Goal: Task Accomplishment & Management: Manage account settings

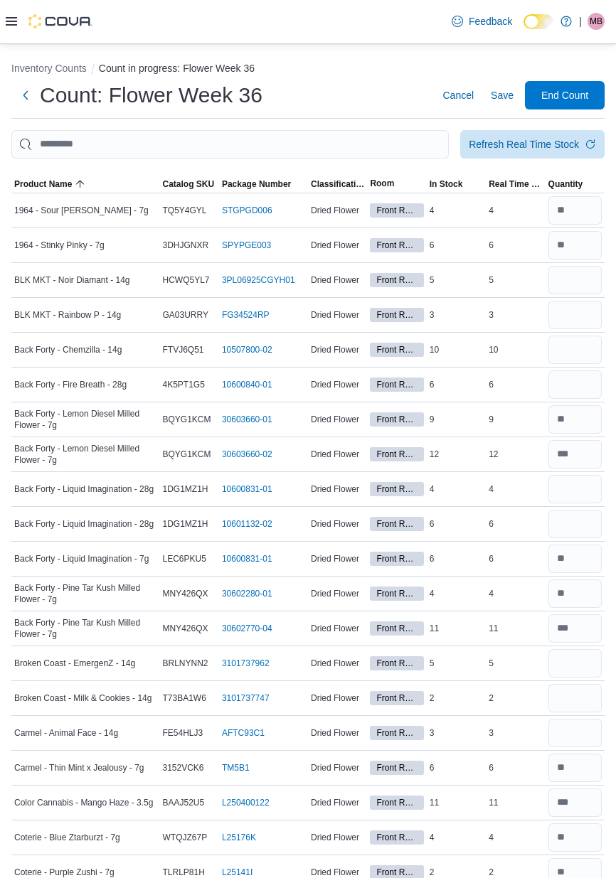
scroll to position [2571, 0]
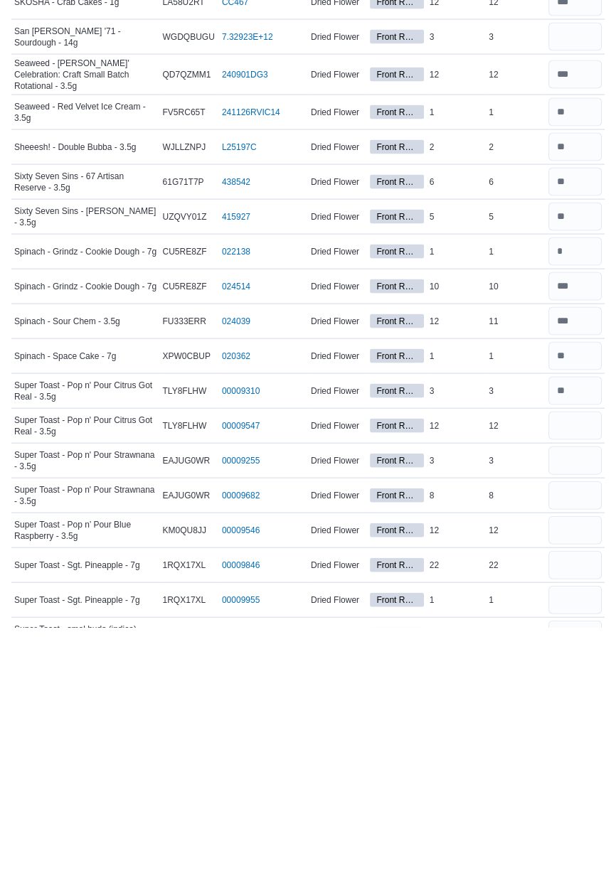
type input "**"
click at [569, 709] on input "number" at bounding box center [574, 711] width 53 height 28
type input "*"
click at [569, 741] on input "number" at bounding box center [574, 746] width 53 height 28
type input "*"
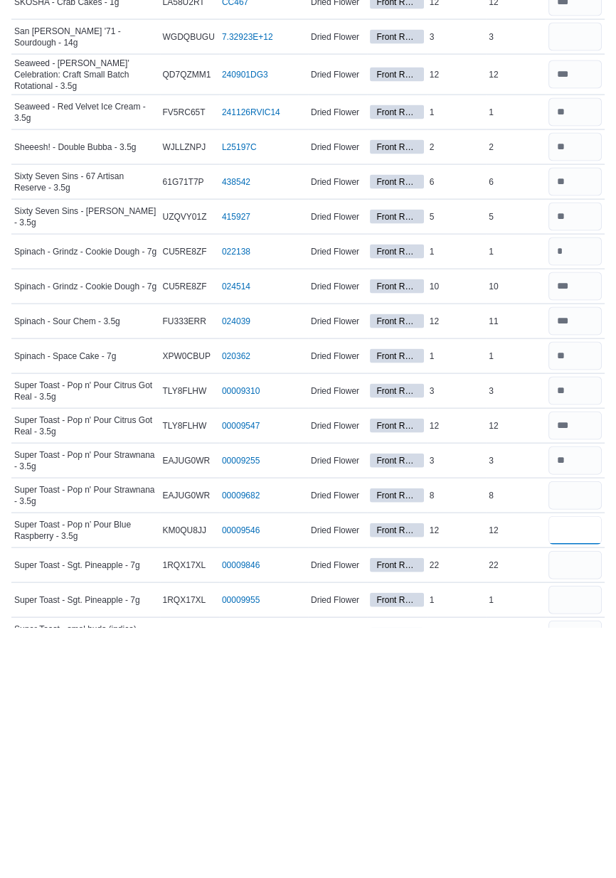
click at [558, 773] on input "number" at bounding box center [574, 780] width 53 height 28
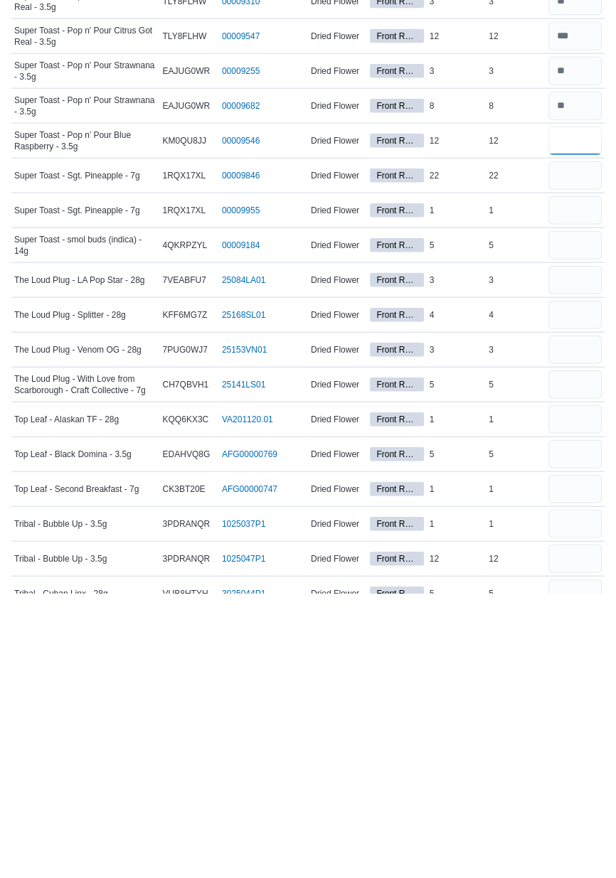
scroll to position [2926, 0]
type input "**"
click at [571, 734] on input "number" at bounding box center [574, 738] width 53 height 28
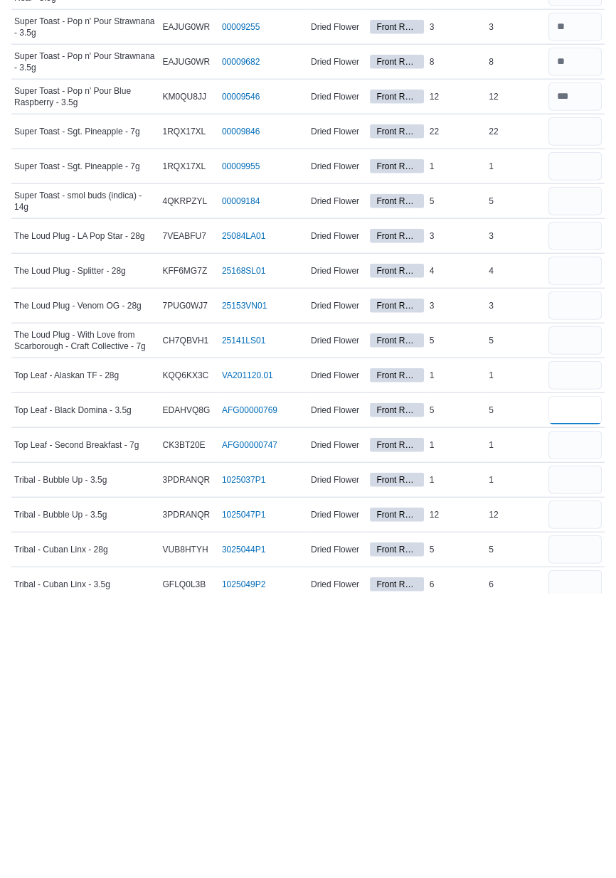
scroll to position [2971, 0]
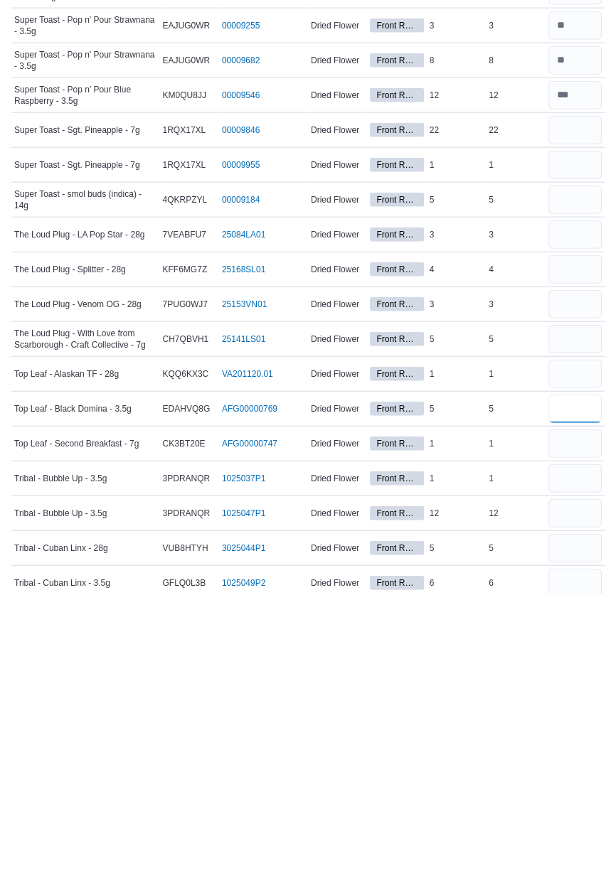
type input "*"
click at [572, 759] on input "number" at bounding box center [574, 763] width 53 height 28
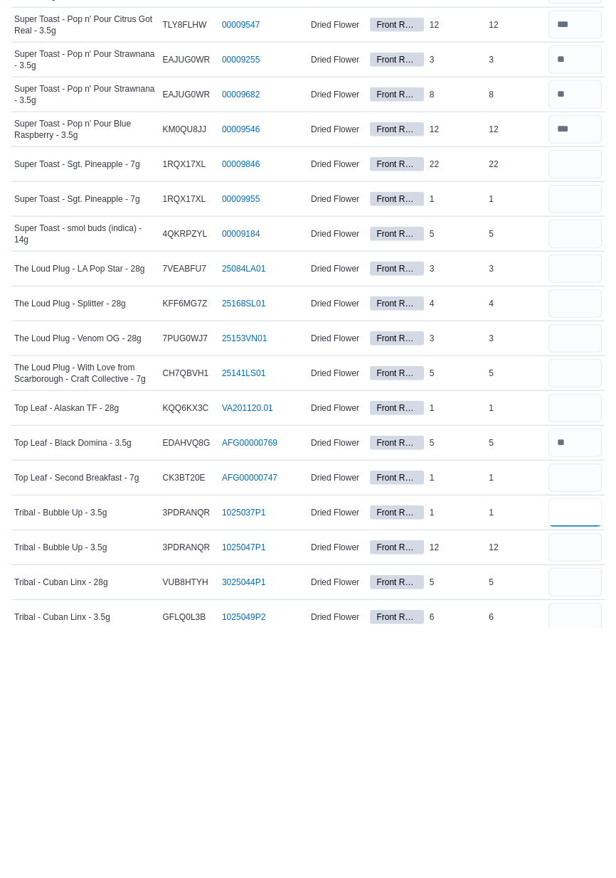
type input "*"
click at [572, 795] on input "number" at bounding box center [574, 798] width 53 height 28
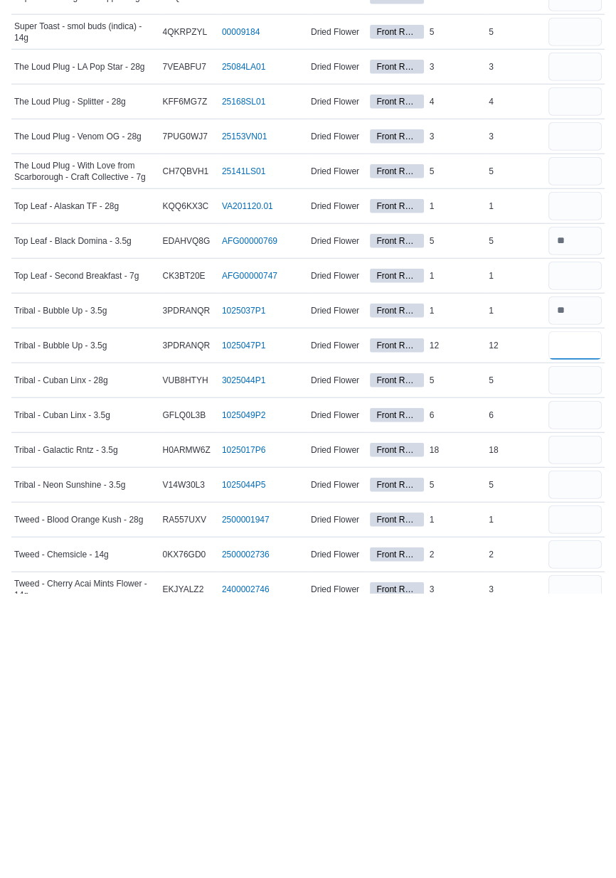
scroll to position [3141, 0]
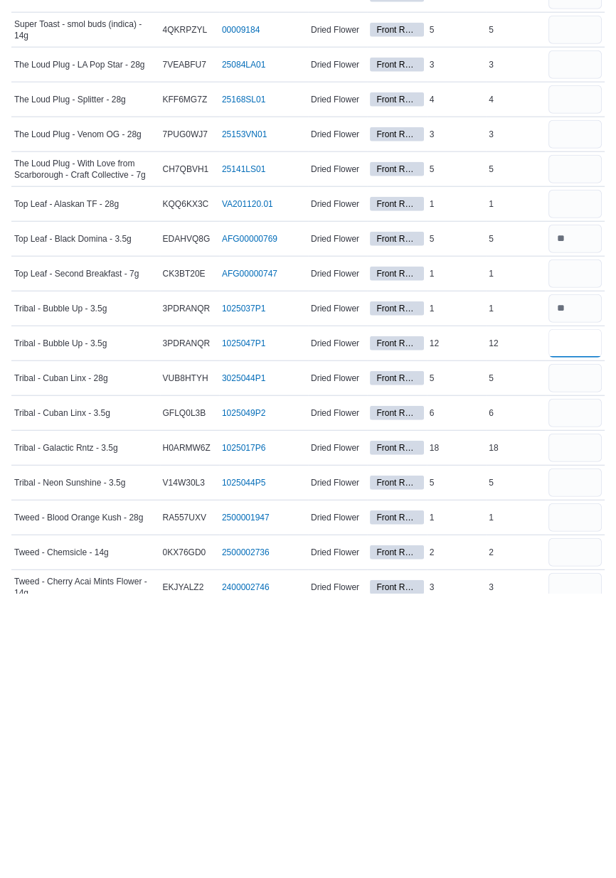
type input "**"
click at [572, 694] on input "number" at bounding box center [574, 698] width 53 height 28
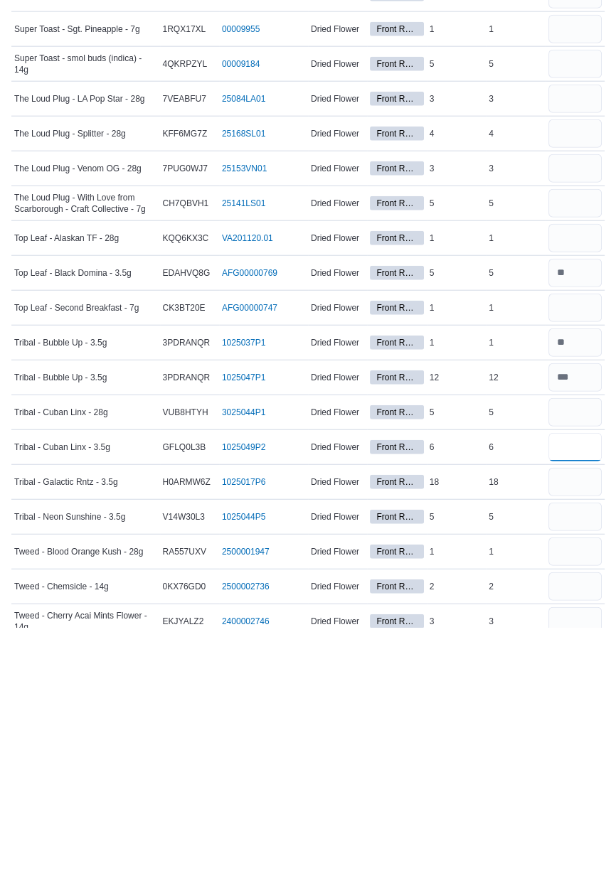
type input "*"
click at [580, 727] on input "number" at bounding box center [574, 733] width 53 height 28
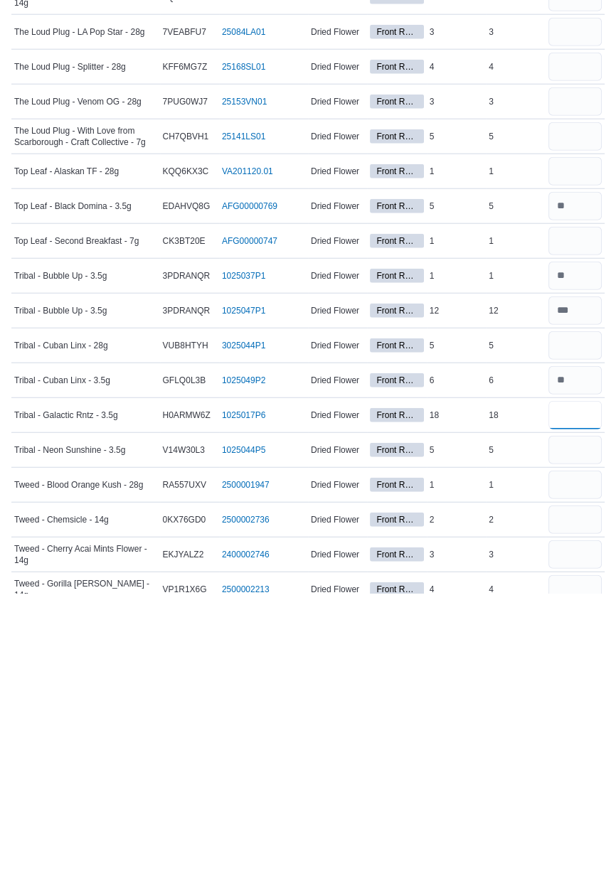
scroll to position [3178, 0]
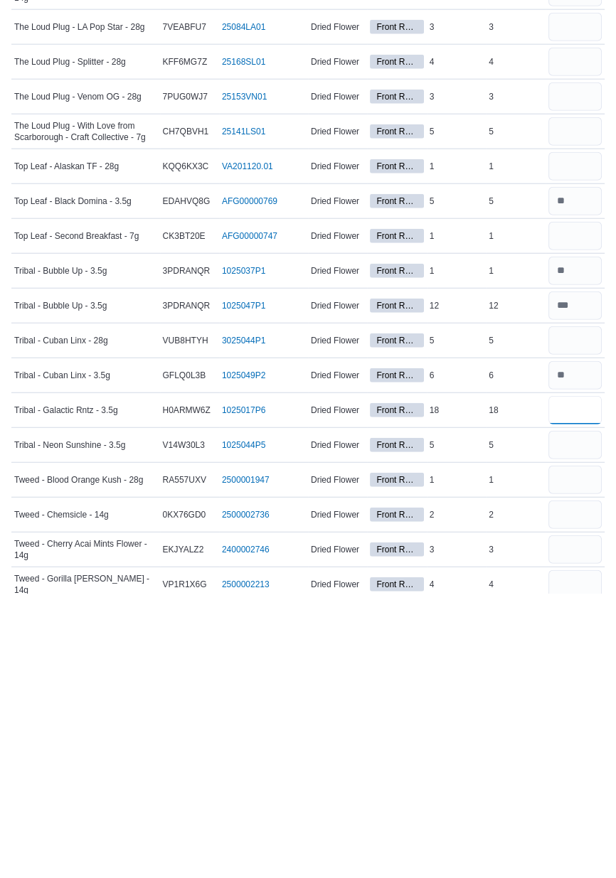
type input "**"
click at [570, 725] on input "number" at bounding box center [574, 730] width 53 height 28
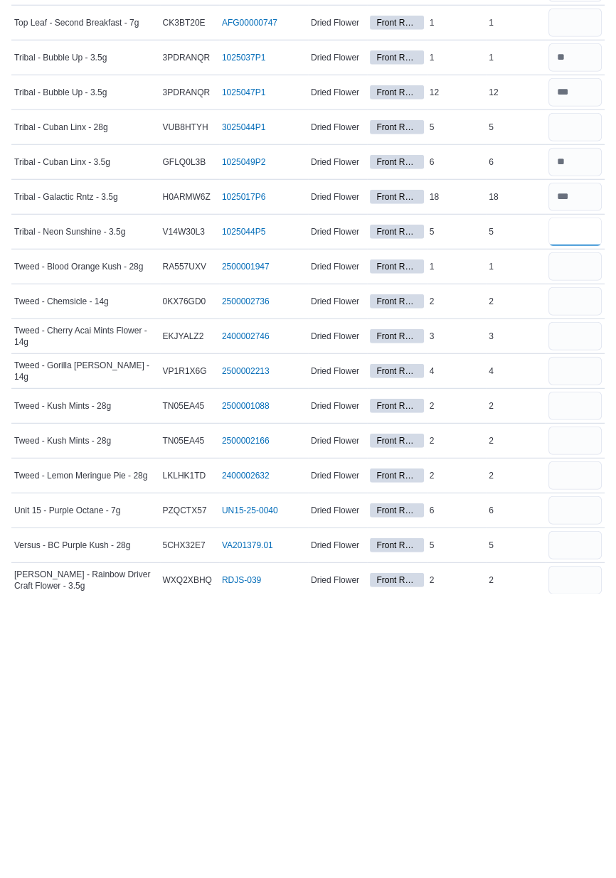
scroll to position [3400, 0]
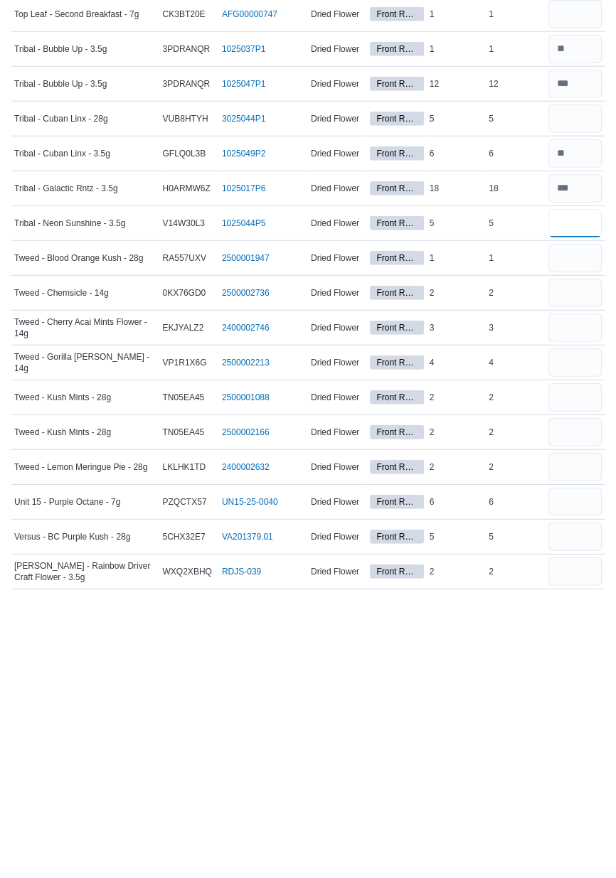
type input "*"
click at [567, 852] on input "number" at bounding box center [574, 856] width 53 height 28
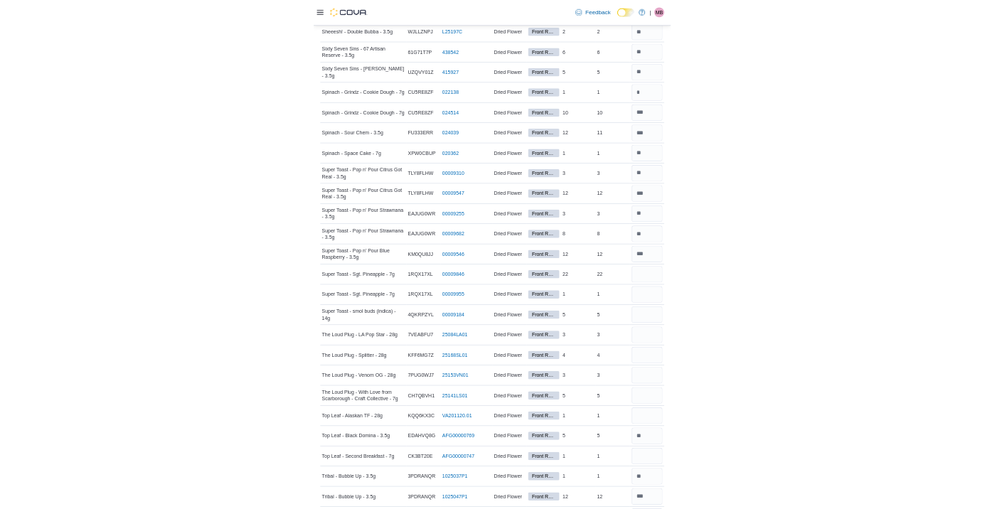
scroll to position [2913, 0]
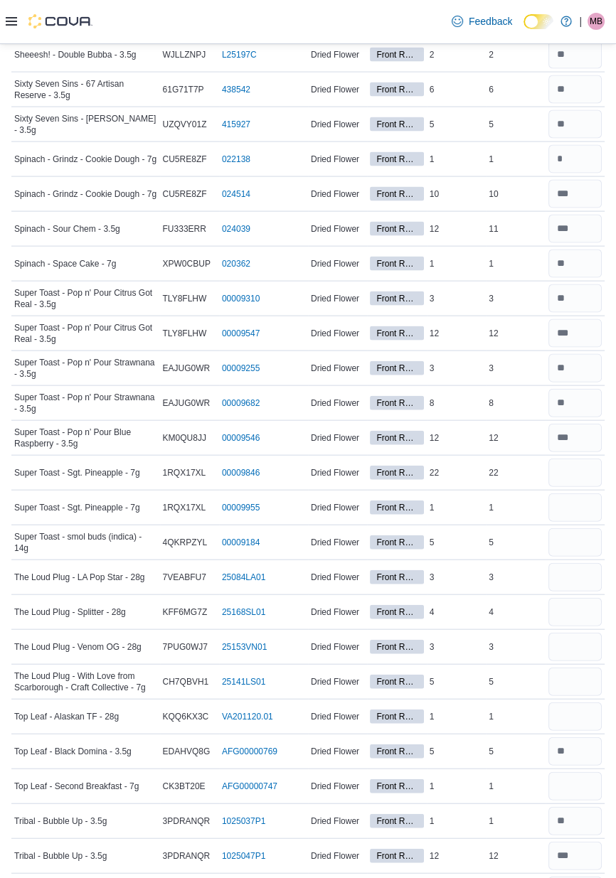
type input "*"
click at [578, 463] on input "number" at bounding box center [574, 473] width 53 height 28
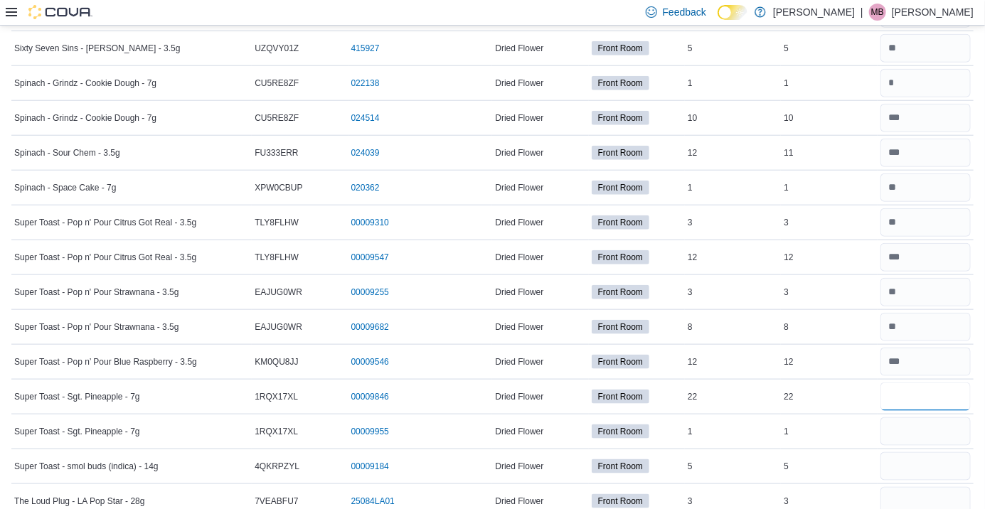
scroll to position [2979, 0]
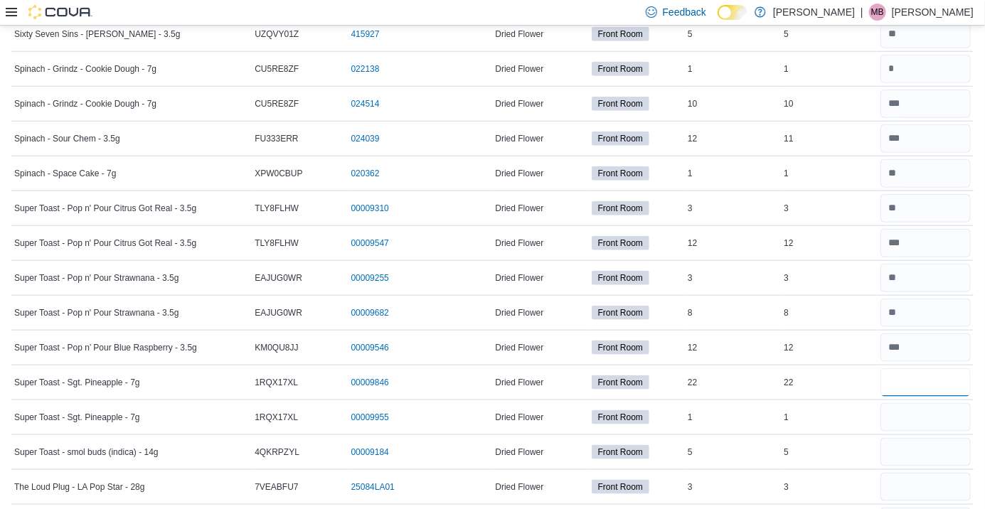
type input "**"
click at [615, 417] on input "number" at bounding box center [925, 417] width 90 height 28
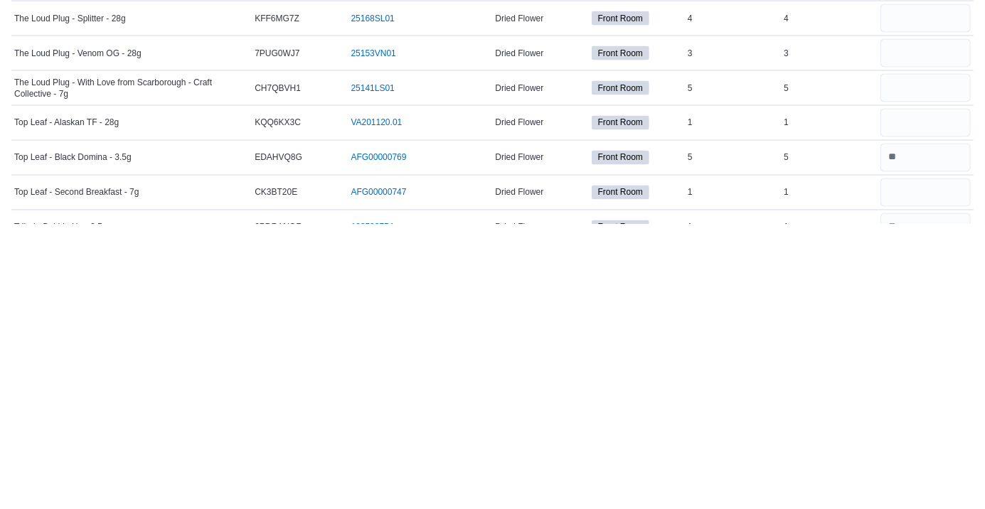
scroll to position [3199, 0]
type input "*"
click at [615, 368] on input "number" at bounding box center [925, 372] width 90 height 28
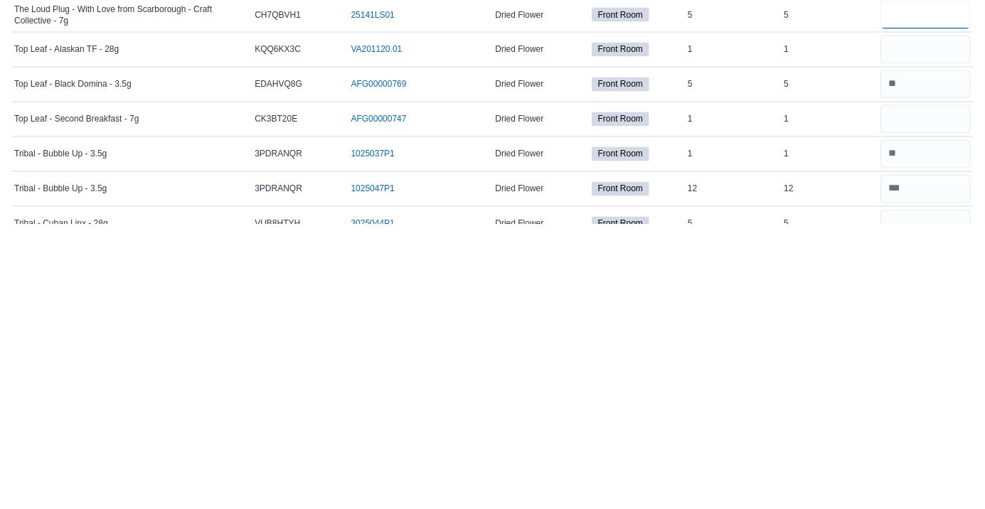
scroll to position [3285, 0]
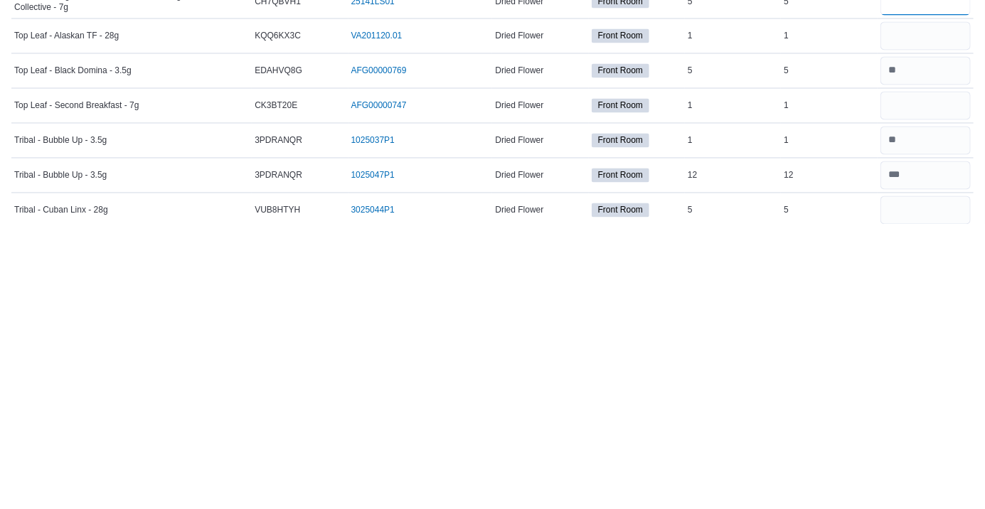
type input "*"
click at [615, 390] on input "number" at bounding box center [925, 390] width 90 height 28
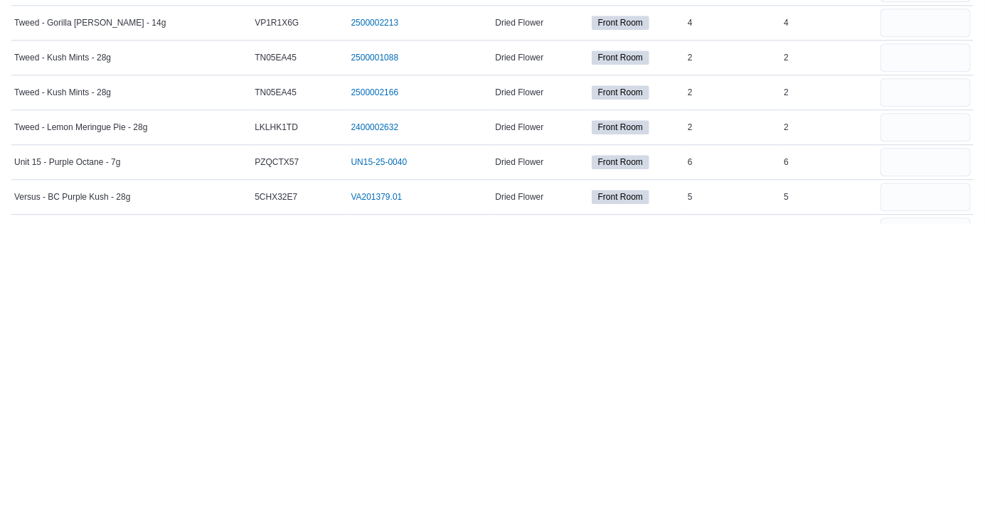
scroll to position [3719, 0]
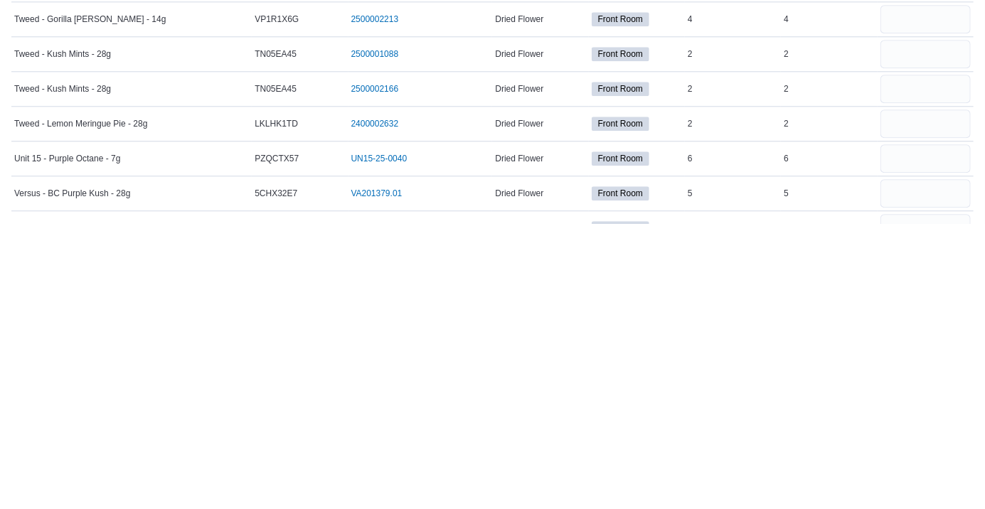
type input "*"
click at [615, 443] on input "number" at bounding box center [925, 443] width 90 height 28
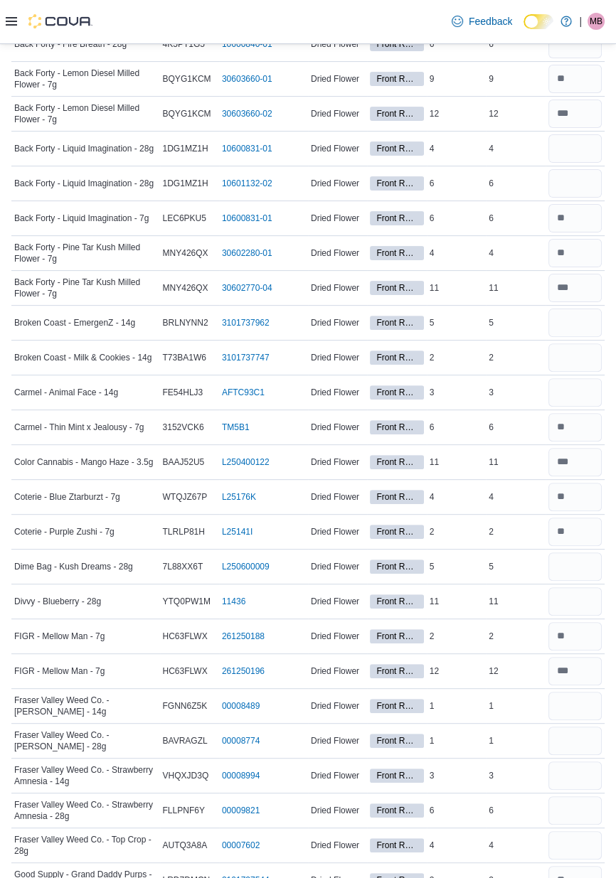
scroll to position [0, 0]
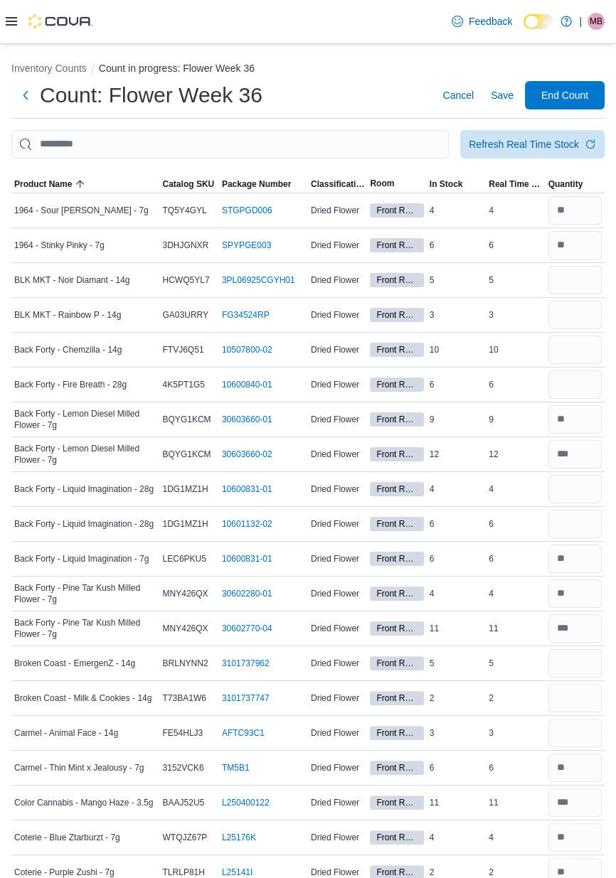
type input "*"
click at [572, 282] on input "number" at bounding box center [574, 280] width 53 height 28
type input "*"
click at [557, 321] on input "number" at bounding box center [574, 315] width 53 height 28
type input "*"
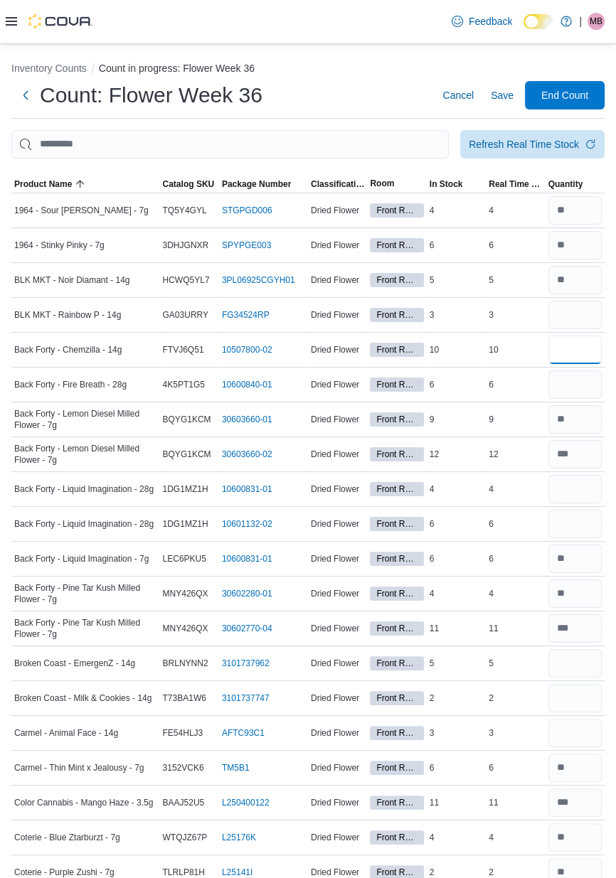
click at [556, 355] on input "number" at bounding box center [574, 350] width 53 height 28
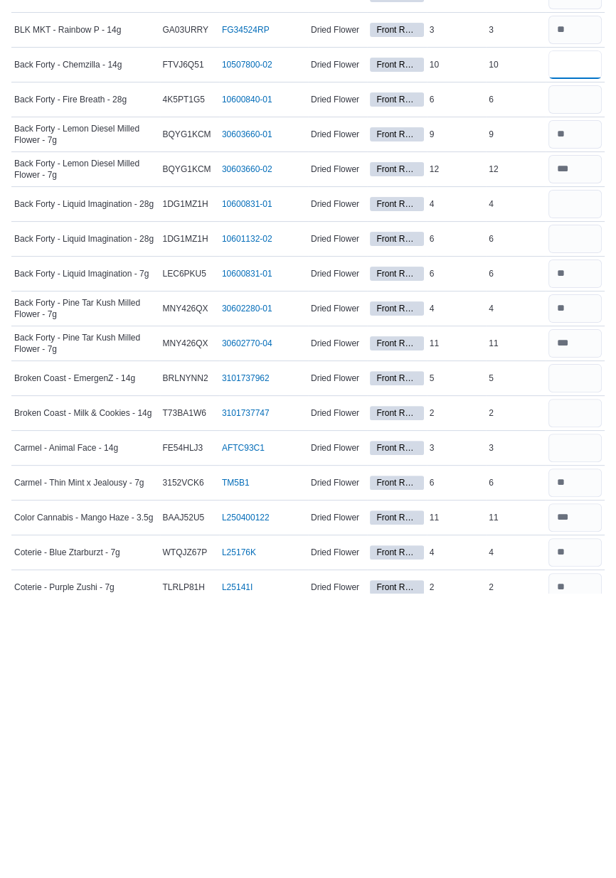
scroll to position [7, 0]
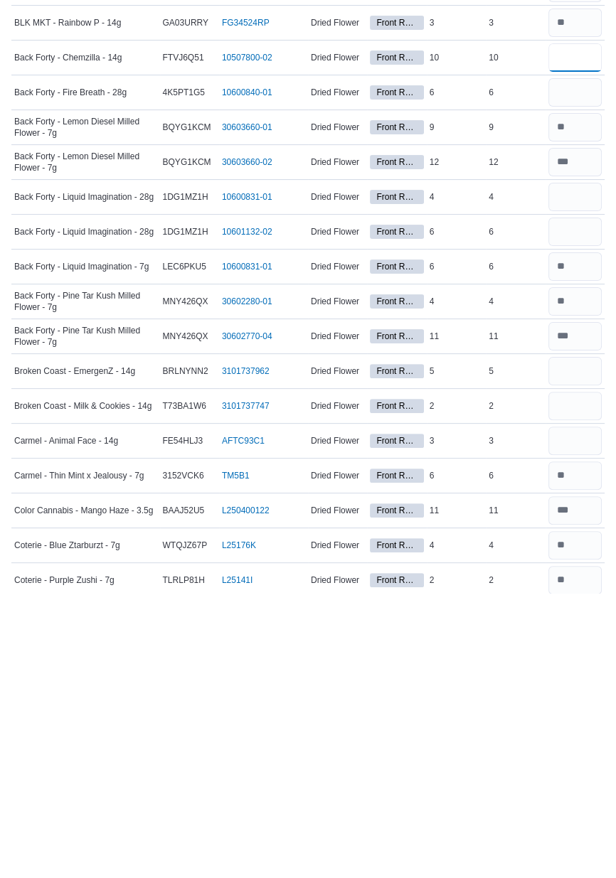
type input "**"
click at [580, 663] on input "number" at bounding box center [574, 656] width 53 height 28
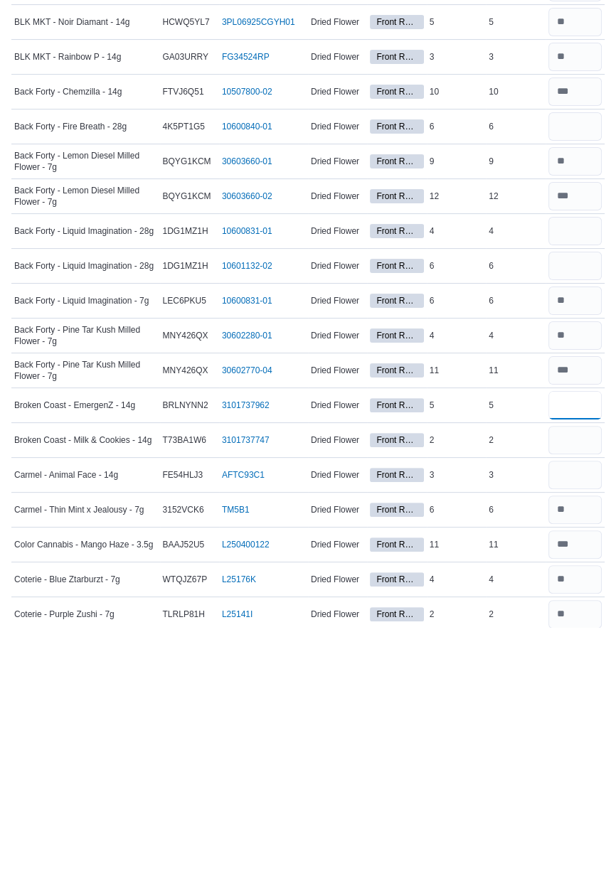
type input "*"
click at [567, 691] on input "number" at bounding box center [574, 691] width 53 height 28
type input "*"
click at [577, 732] on input "number" at bounding box center [574, 726] width 53 height 28
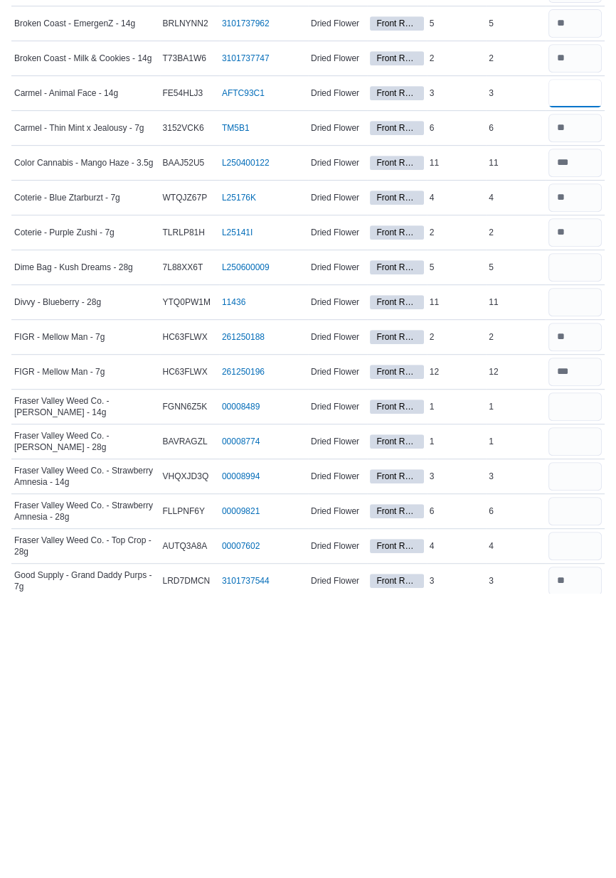
scroll to position [355, 0]
type input "*"
click at [574, 698] on input "number" at bounding box center [574, 691] width 53 height 28
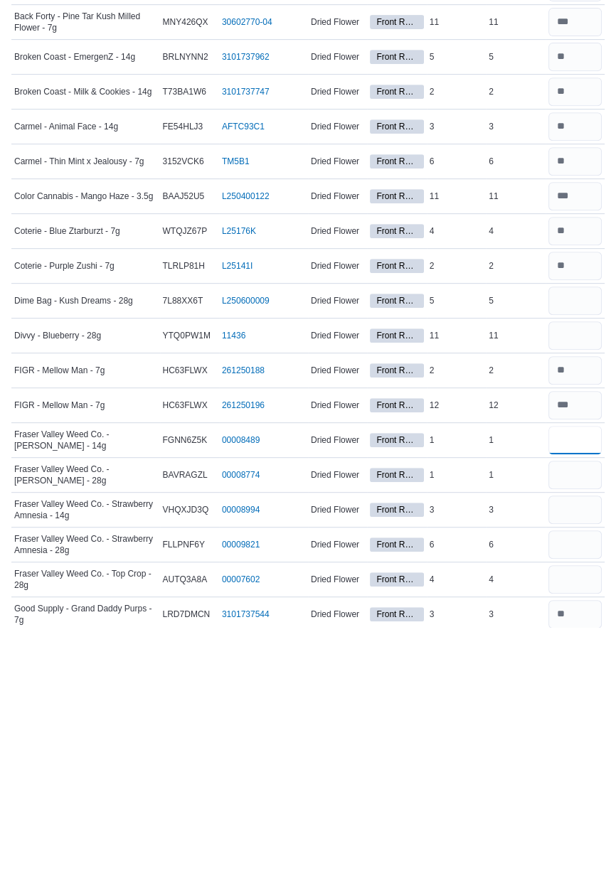
type input "*"
click at [577, 780] on div at bounding box center [574, 795] width 59 height 34
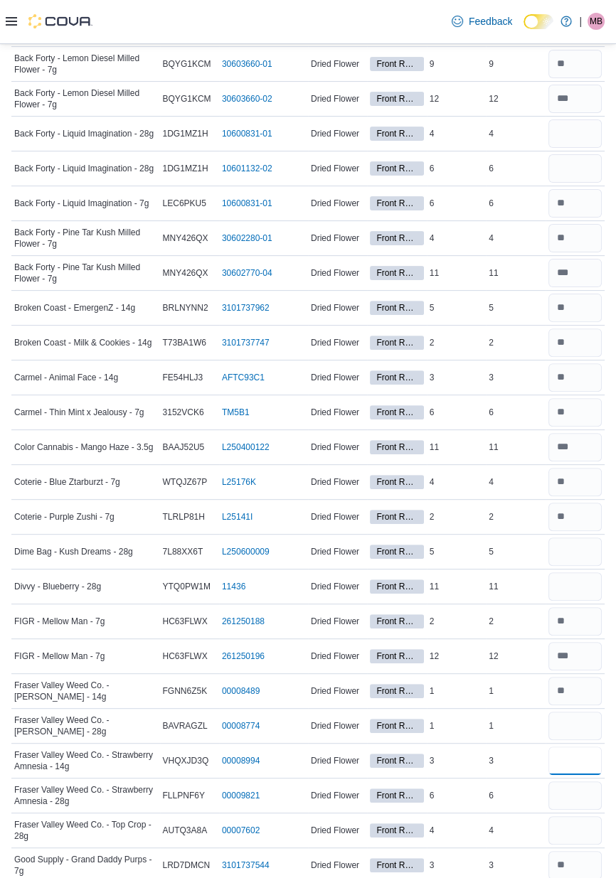
click at [575, 767] on input "number" at bounding box center [574, 760] width 53 height 28
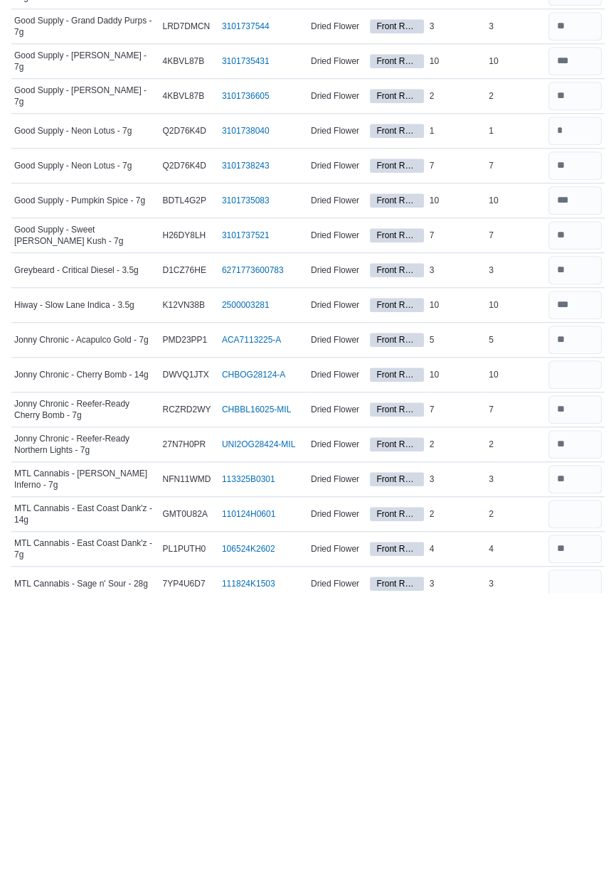
scroll to position [915, 0]
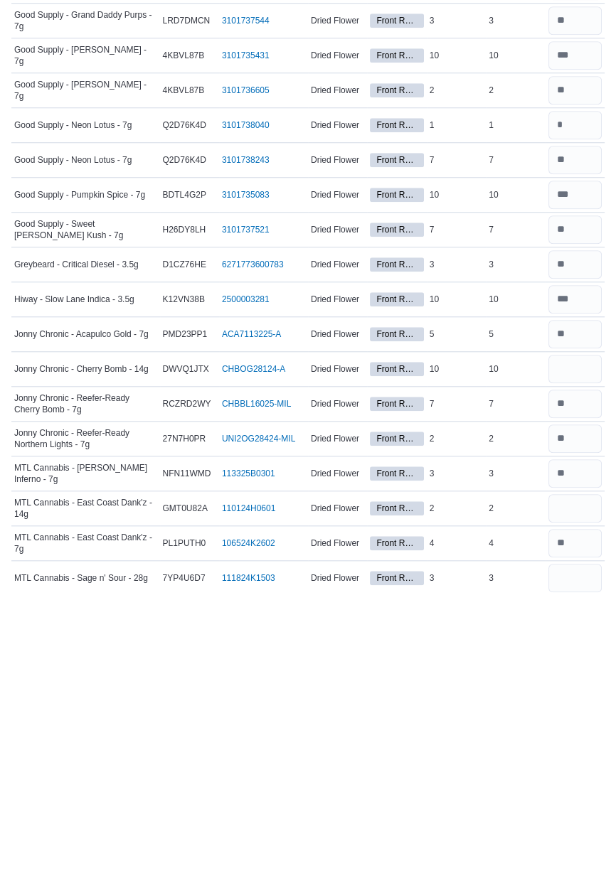
type input "*"
click at [578, 657] on input "number" at bounding box center [574, 654] width 53 height 28
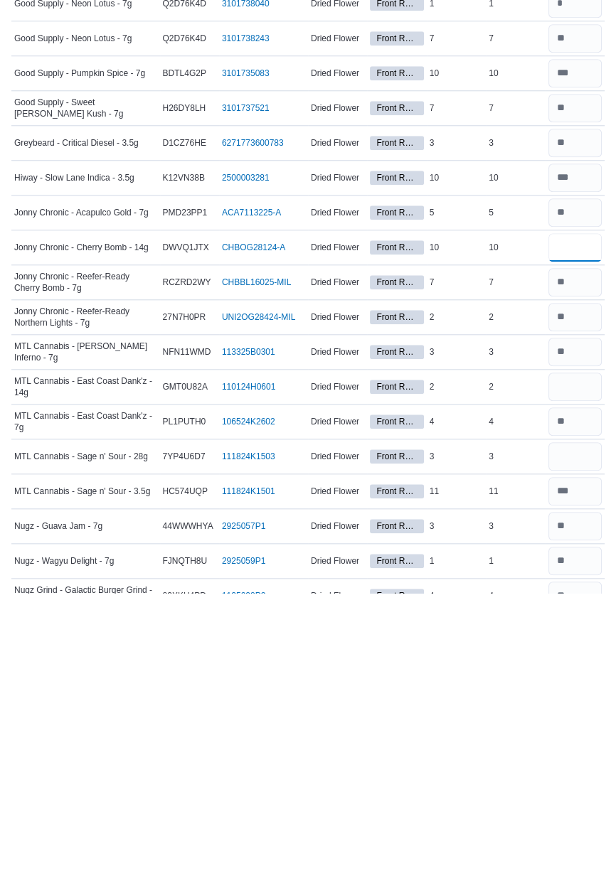
scroll to position [1041, 0]
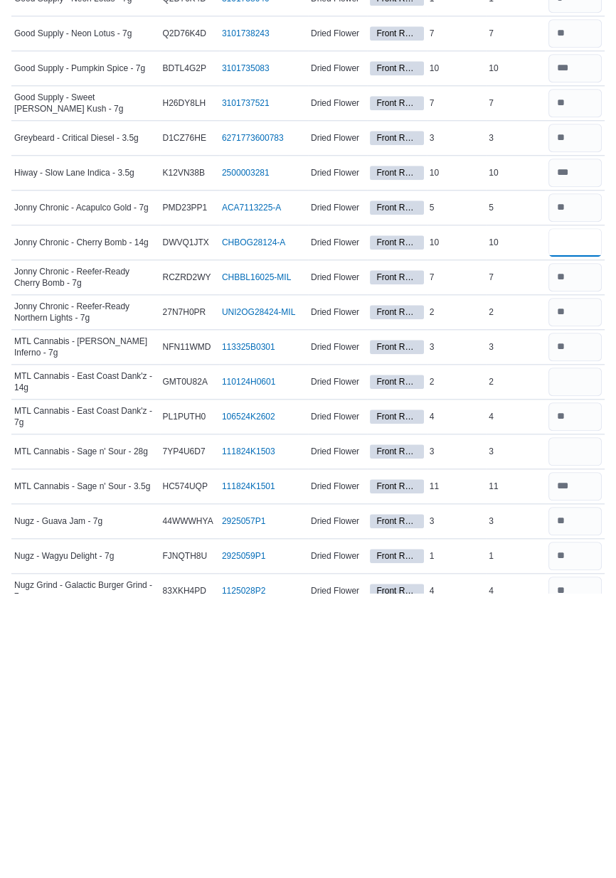
type input "**"
click at [575, 669] on input "number" at bounding box center [574, 667] width 53 height 28
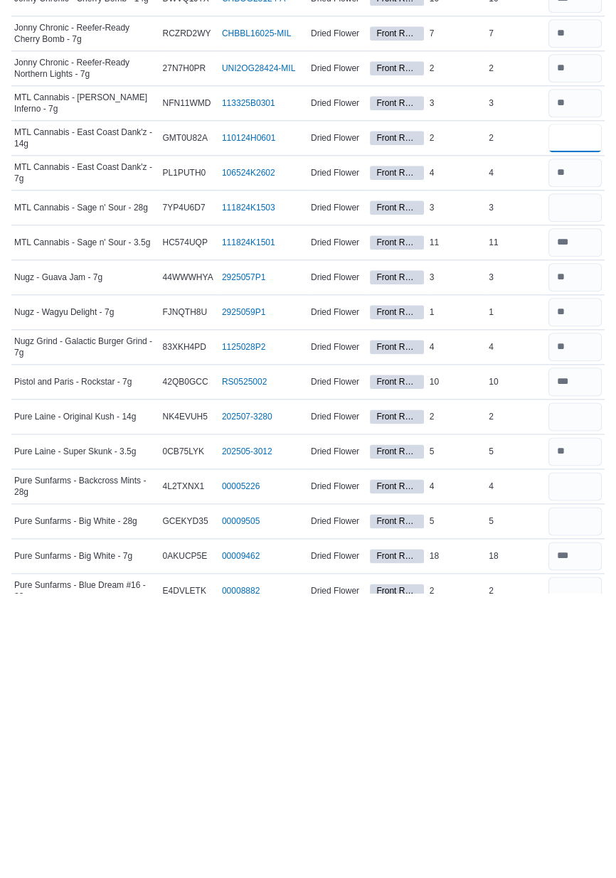
scroll to position [1287, 0]
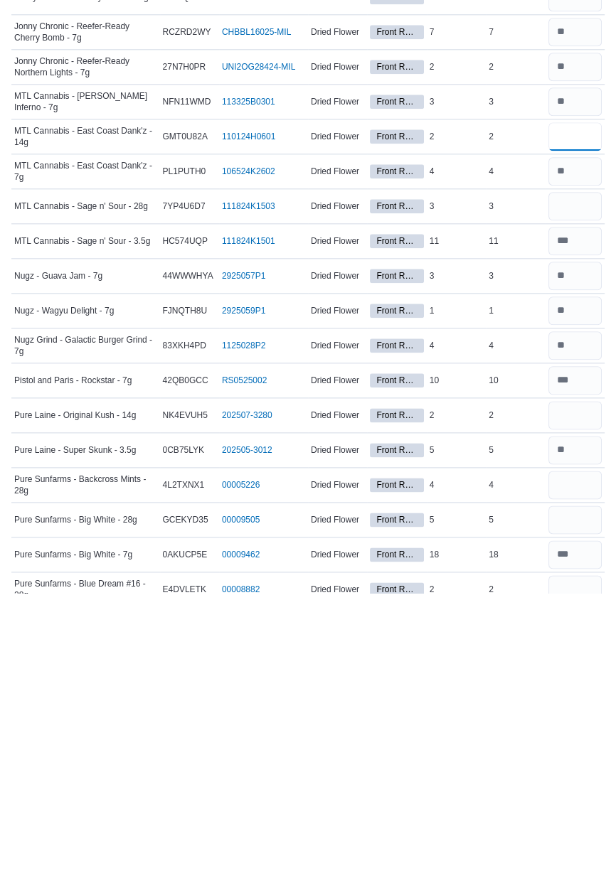
type input "*"
click at [575, 704] on input "number" at bounding box center [574, 700] width 53 height 28
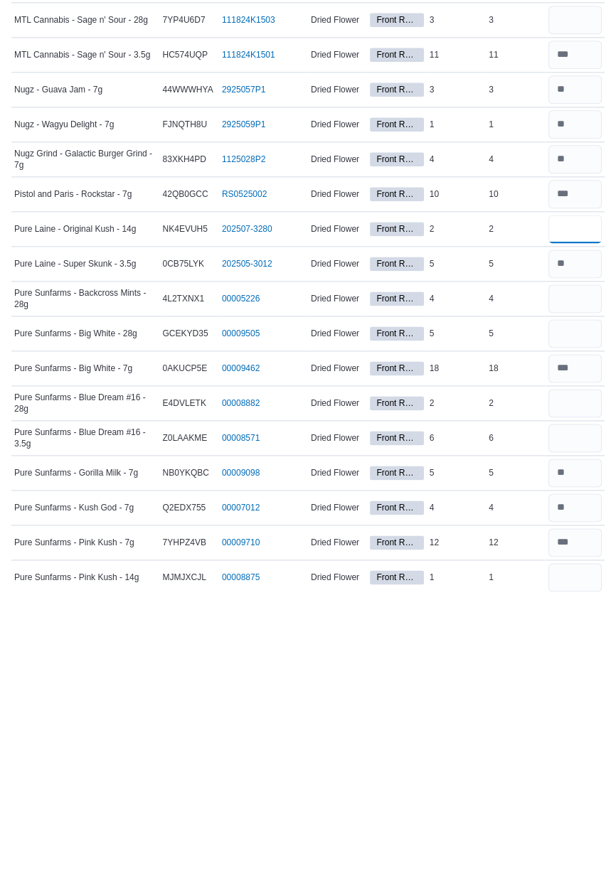
scroll to position [1491, 0]
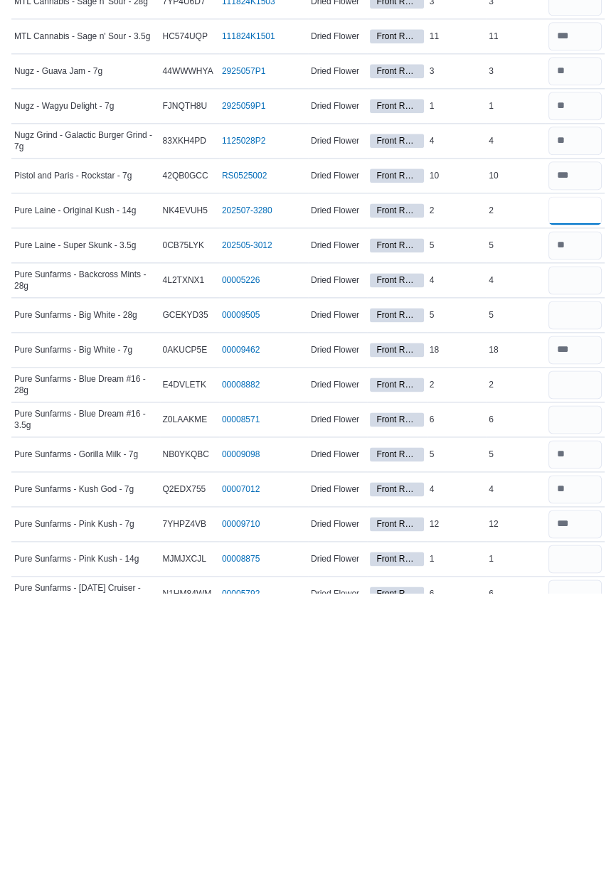
type input "*"
click at [576, 707] on input "number" at bounding box center [574, 704] width 53 height 28
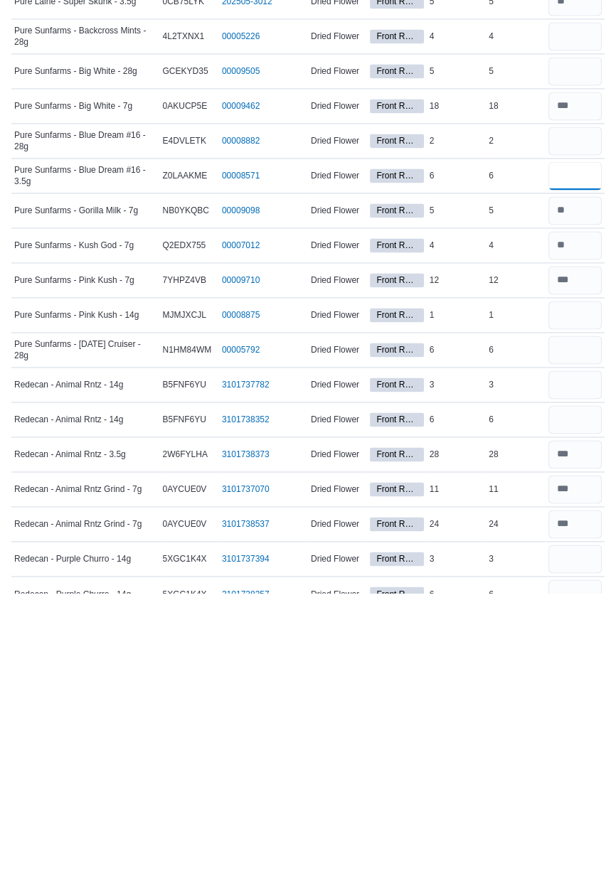
scroll to position [1743, 0]
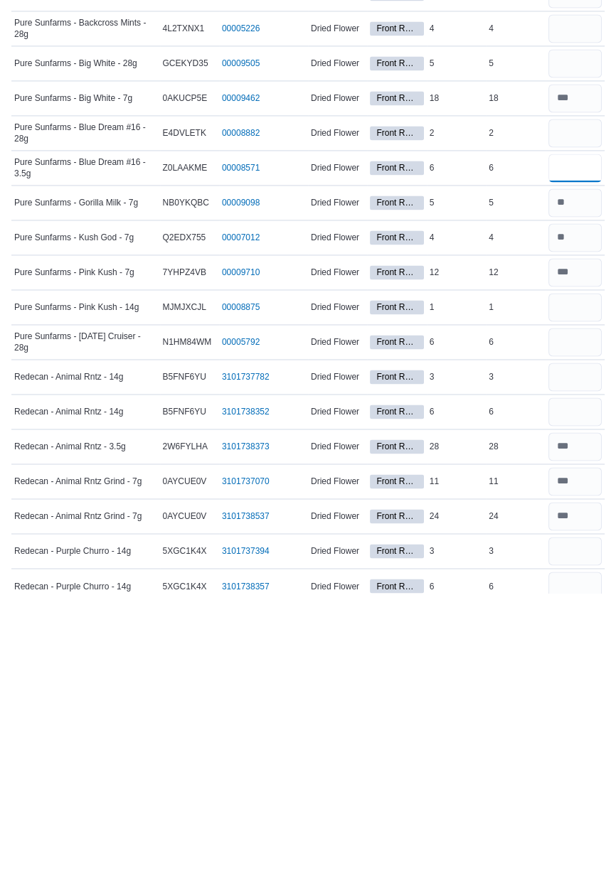
type input "*"
click at [563, 594] on input "number" at bounding box center [574, 592] width 53 height 28
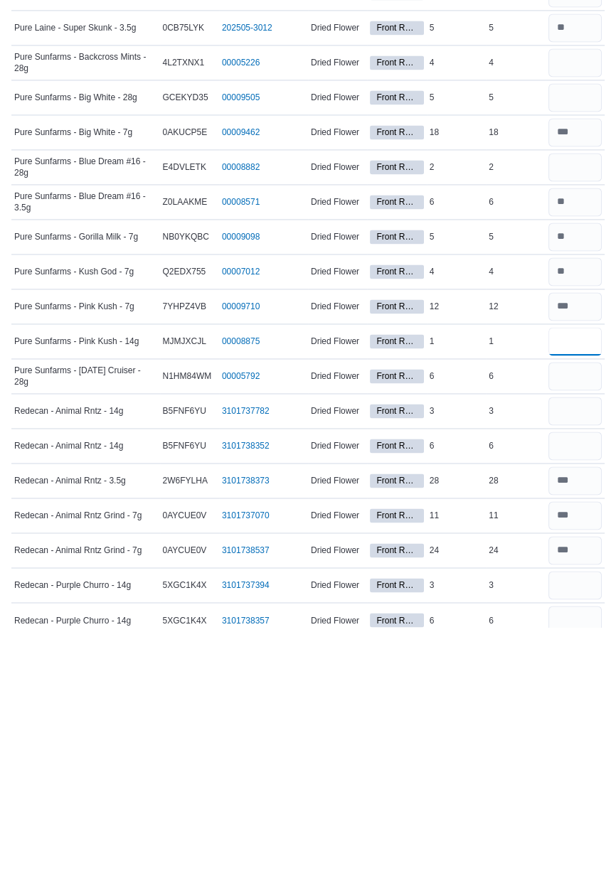
type input "*"
click at [573, 661] on input "number" at bounding box center [574, 662] width 53 height 28
type input "*"
click at [584, 698] on input "number" at bounding box center [574, 696] width 53 height 28
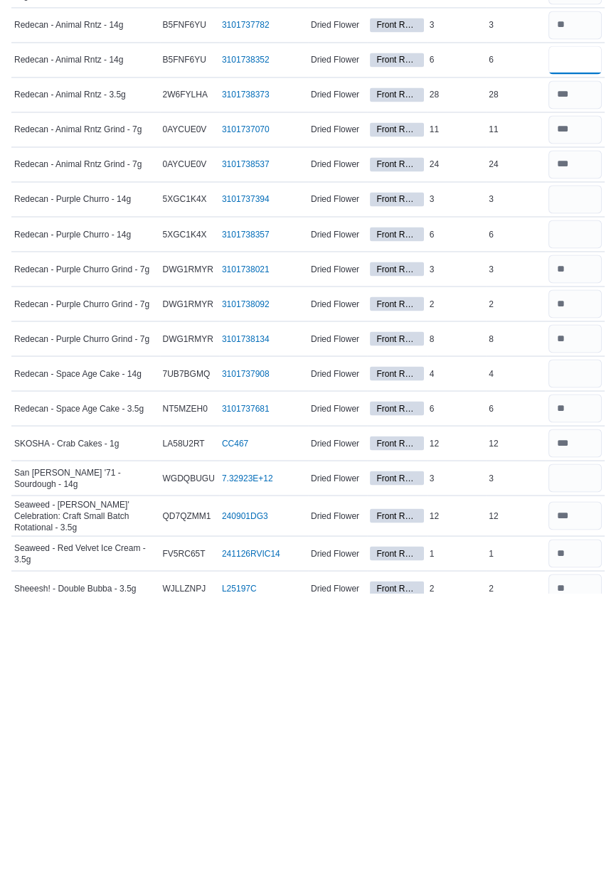
scroll to position [2098, 0]
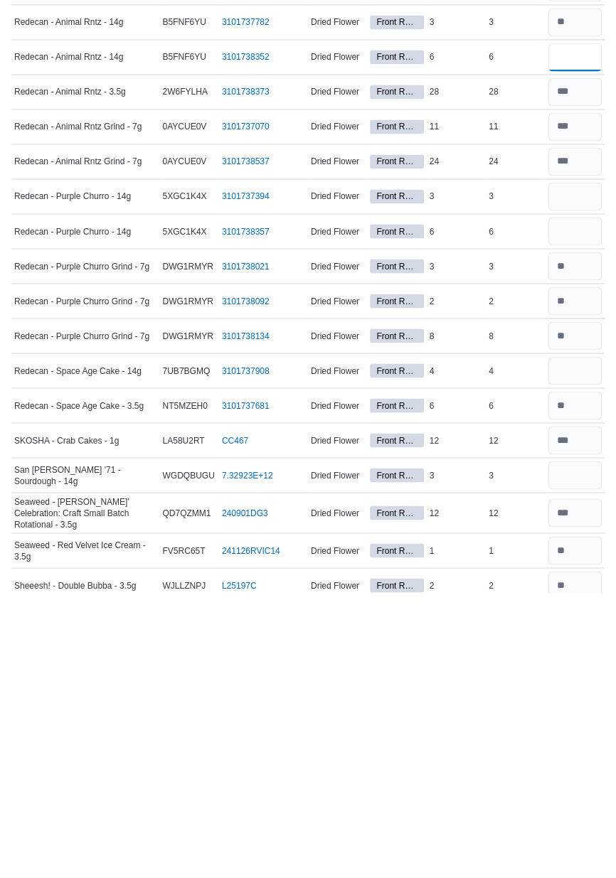
type input "*"
click at [575, 484] on input "number" at bounding box center [574, 481] width 53 height 28
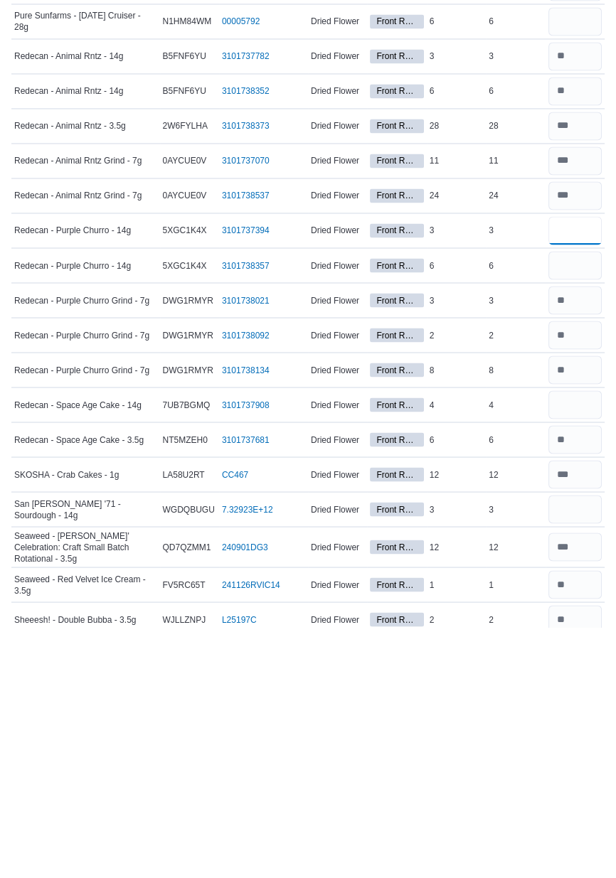
type input "*"
click at [574, 518] on input "number" at bounding box center [574, 516] width 53 height 28
type input "*"
click at [575, 655] on input "number" at bounding box center [574, 655] width 53 height 28
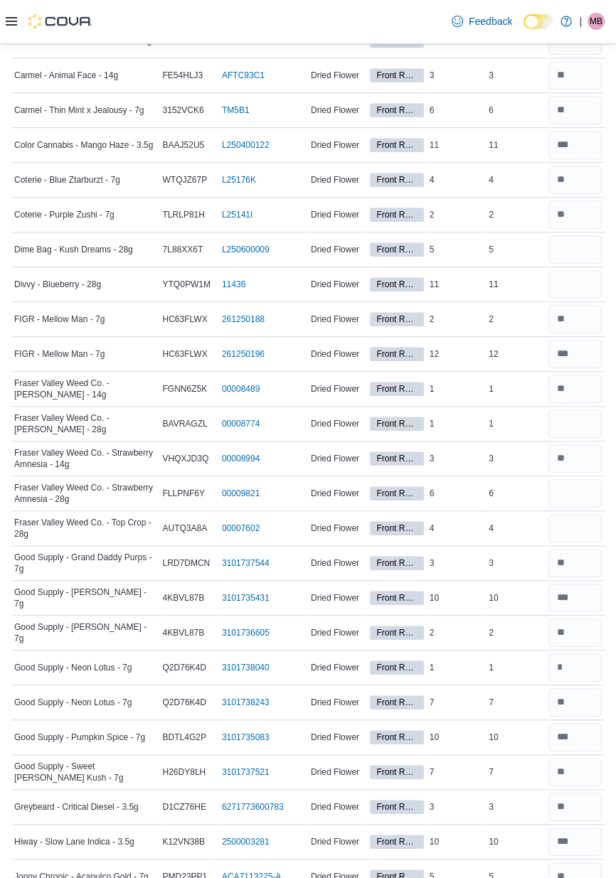
scroll to position [0, 0]
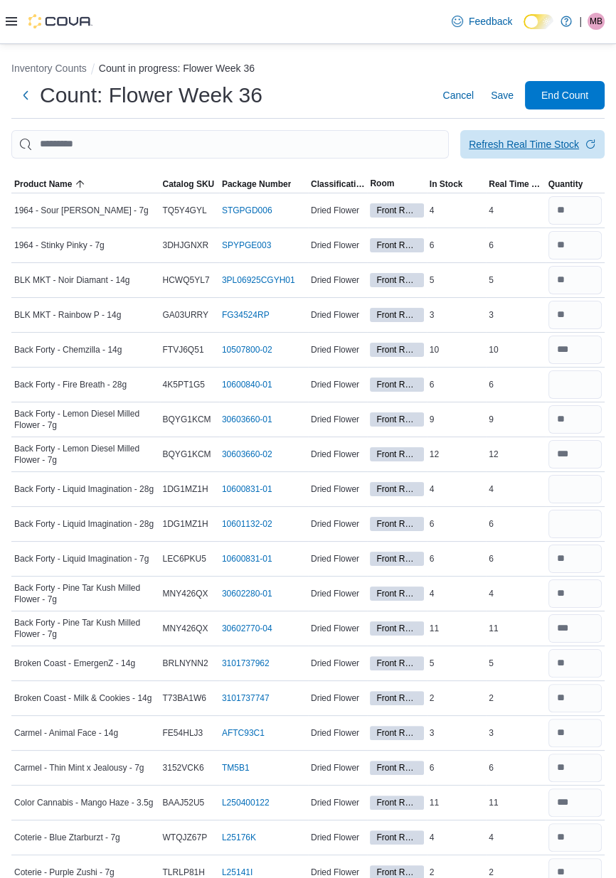
click at [557, 151] on div "Refresh Real Time Stock" at bounding box center [523, 144] width 110 height 14
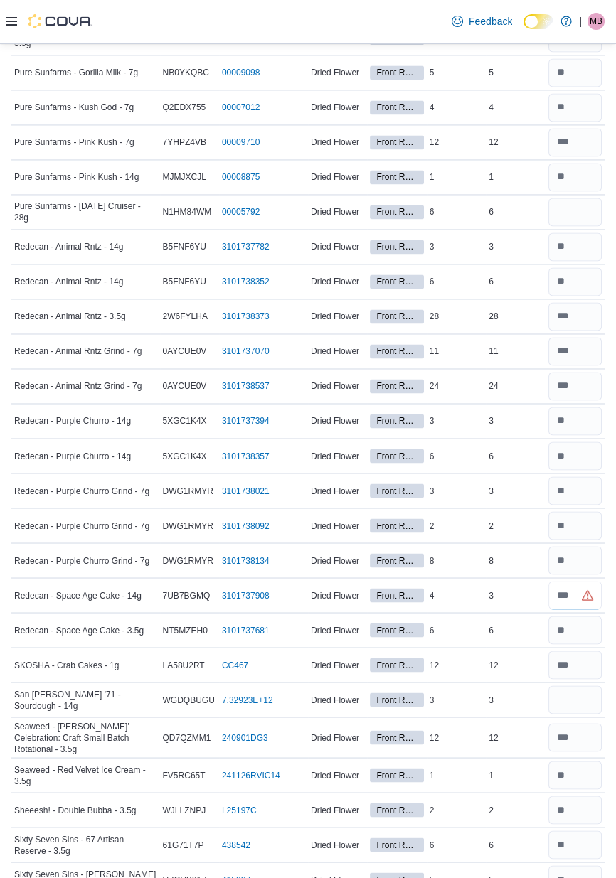
click at [574, 595] on input "number" at bounding box center [574, 595] width 53 height 28
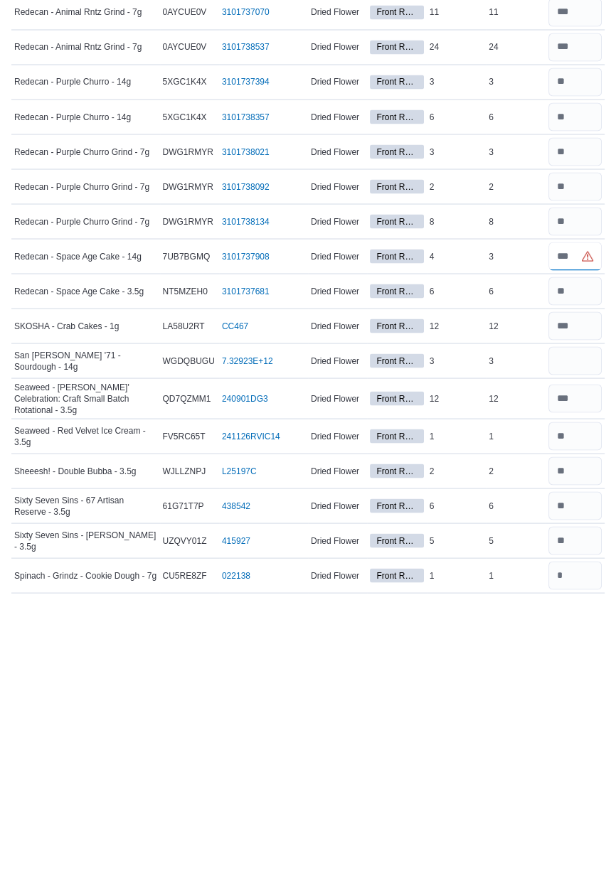
scroll to position [2213, 0]
type input "*"
click at [580, 644] on input "number" at bounding box center [574, 645] width 53 height 28
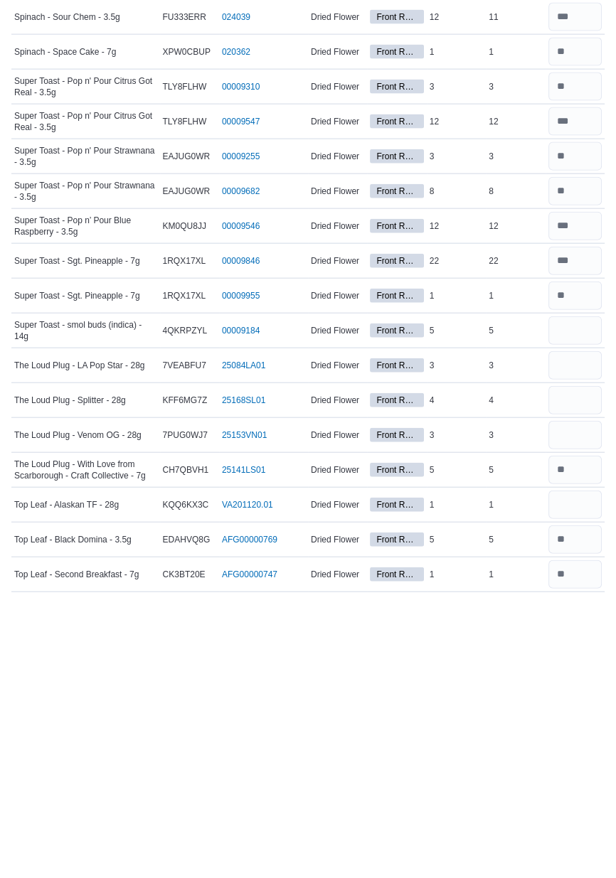
scroll to position [2857, 0]
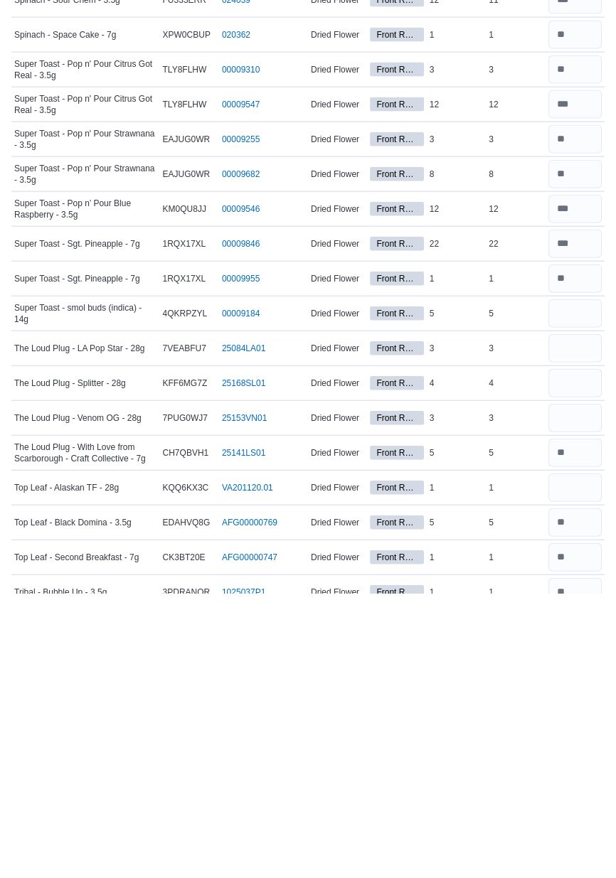
type input "*"
click at [578, 588] on input "number" at bounding box center [574, 598] width 53 height 28
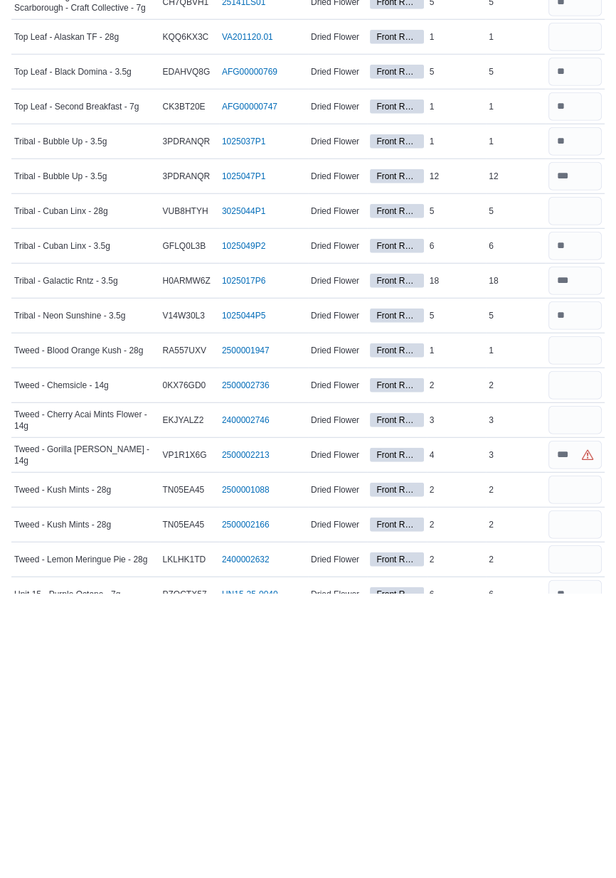
scroll to position [3310, 0]
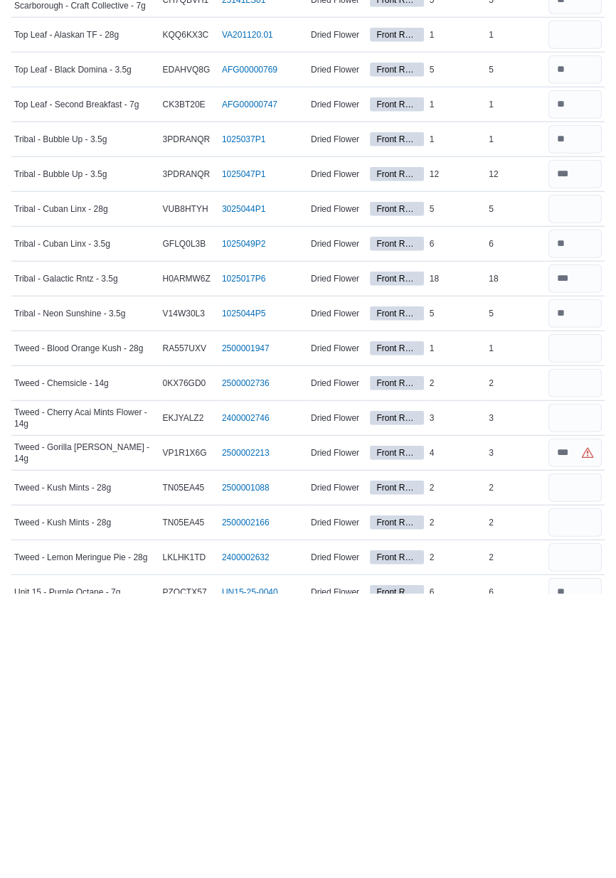
type input "*"
click at [581, 663] on input "number" at bounding box center [574, 668] width 53 height 28
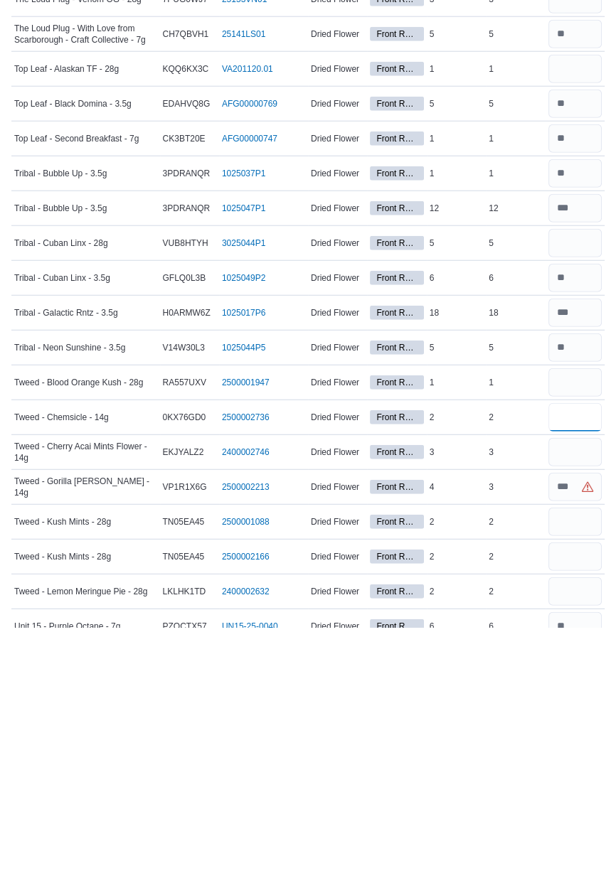
type input "*"
click at [568, 698] on input "number" at bounding box center [574, 703] width 53 height 28
type input "*"
click at [574, 730] on input "number" at bounding box center [574, 738] width 53 height 28
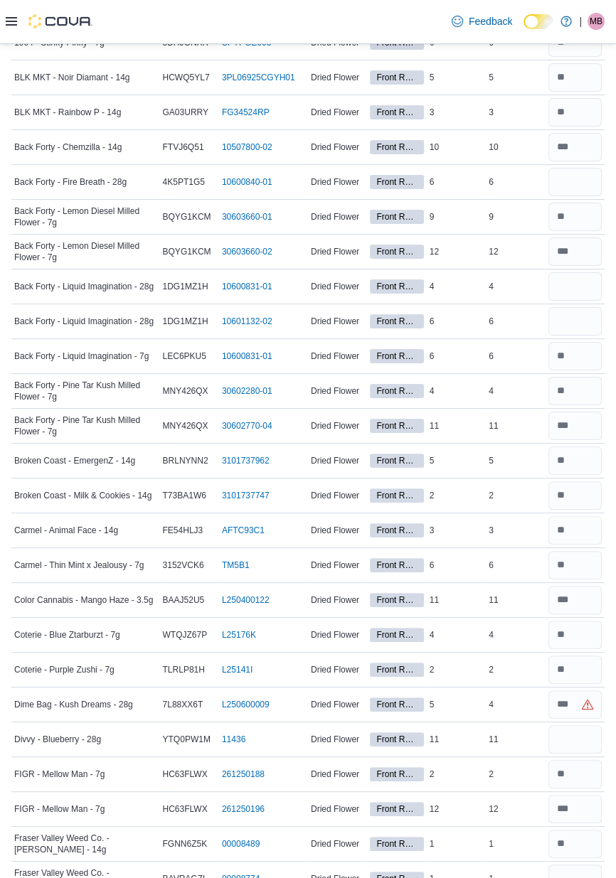
scroll to position [0, 0]
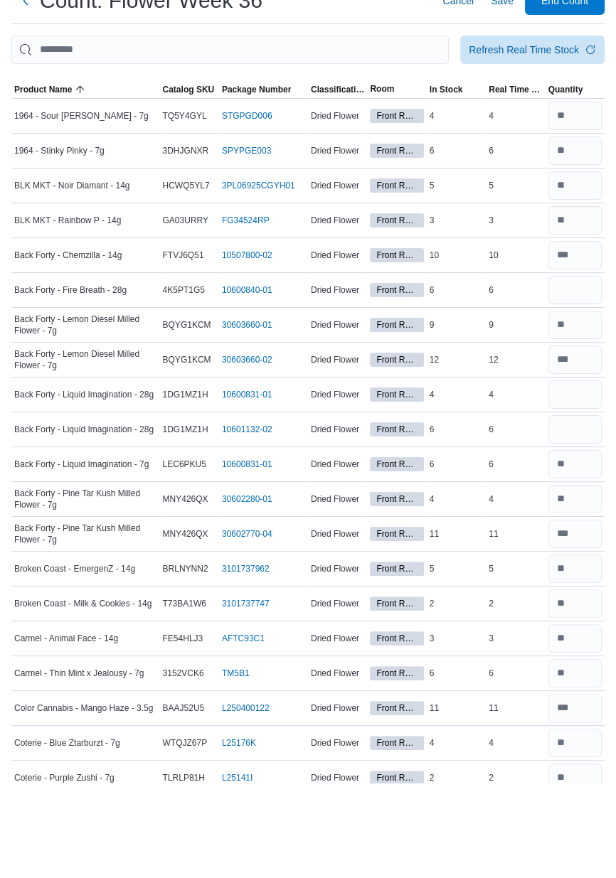
type input "*"
click at [577, 389] on input "number" at bounding box center [574, 384] width 53 height 28
type input "*"
click at [583, 495] on input "number" at bounding box center [574, 489] width 53 height 28
type input "*"
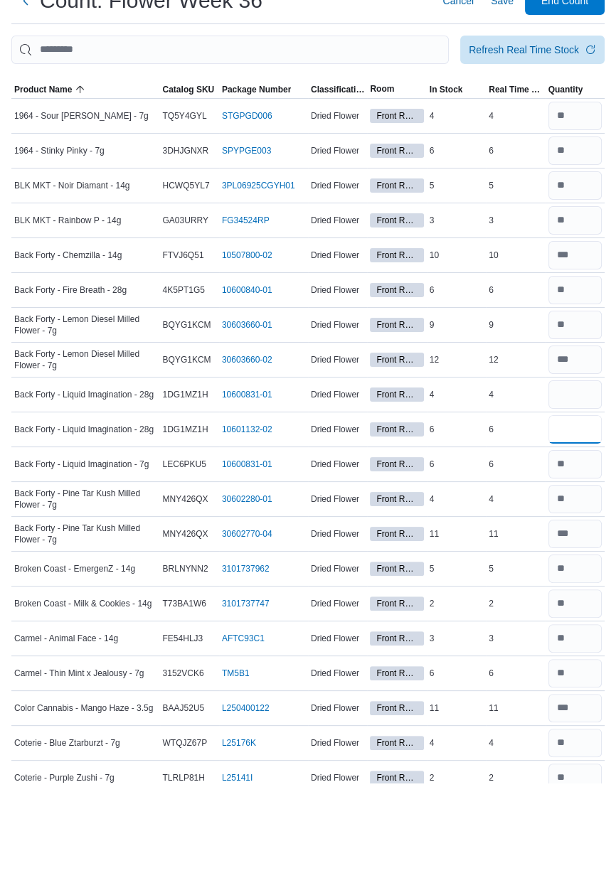
click at [562, 530] on input "number" at bounding box center [574, 524] width 53 height 28
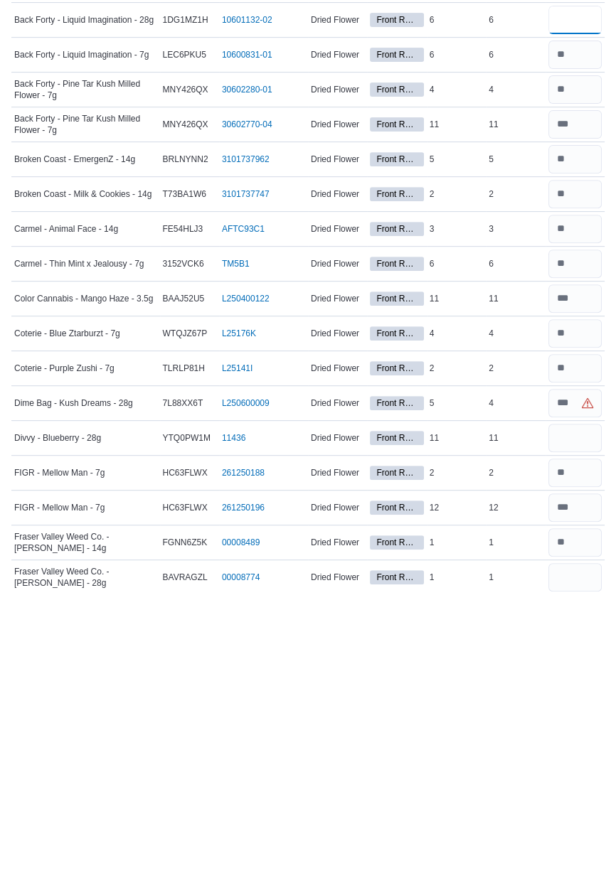
scroll to position [222, 0]
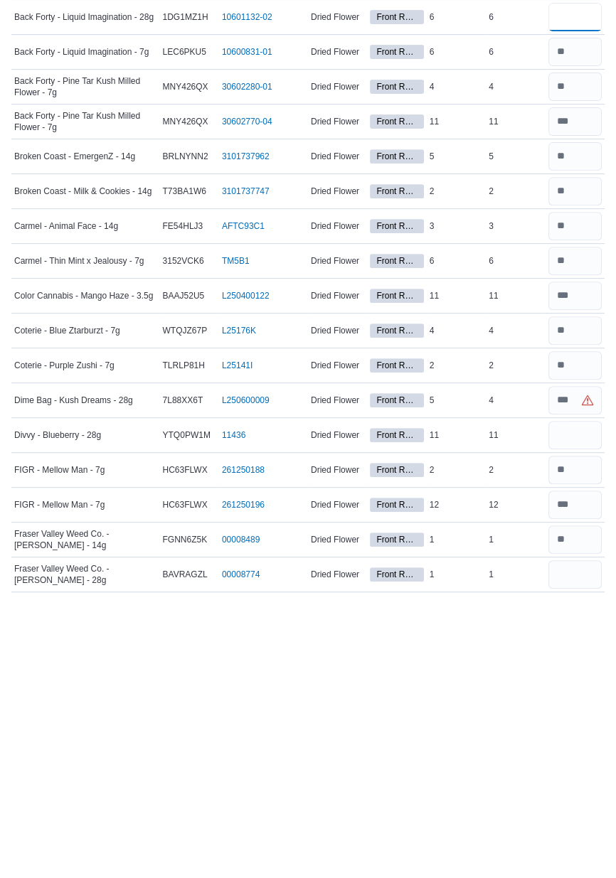
type input "*"
click at [574, 687] on input "number" at bounding box center [574, 685] width 53 height 28
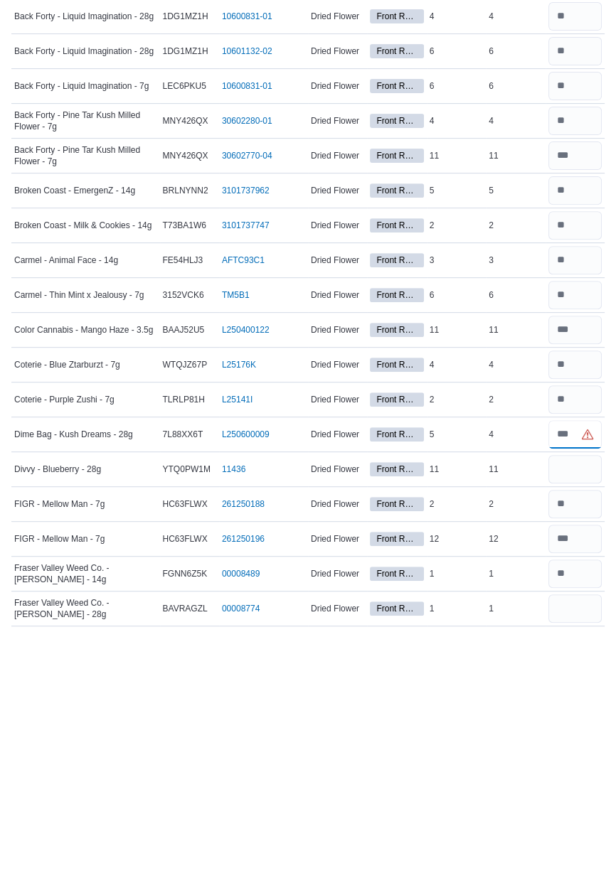
type input "*"
click at [570, 719] on input "number" at bounding box center [574, 720] width 53 height 28
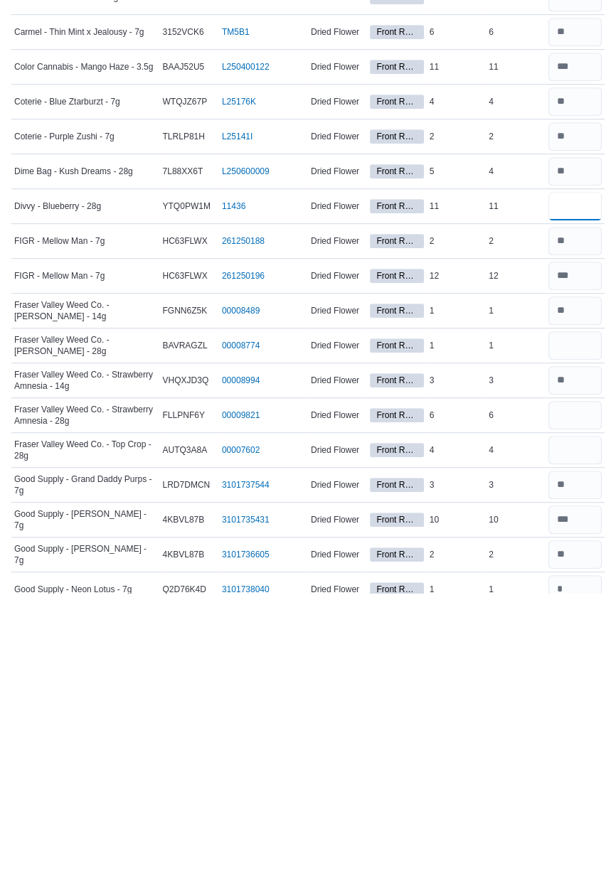
scroll to position [451, 0]
type input "**"
click at [571, 631] on input "number" at bounding box center [574, 630] width 53 height 28
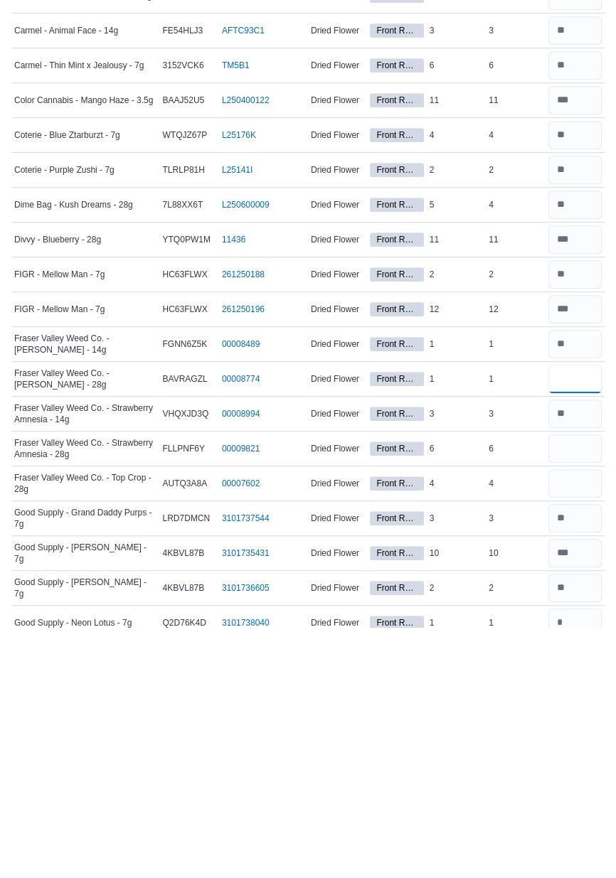
type input "*"
click at [582, 700] on input "number" at bounding box center [574, 699] width 53 height 28
type input "*"
click at [573, 737] on input "number" at bounding box center [574, 734] width 53 height 28
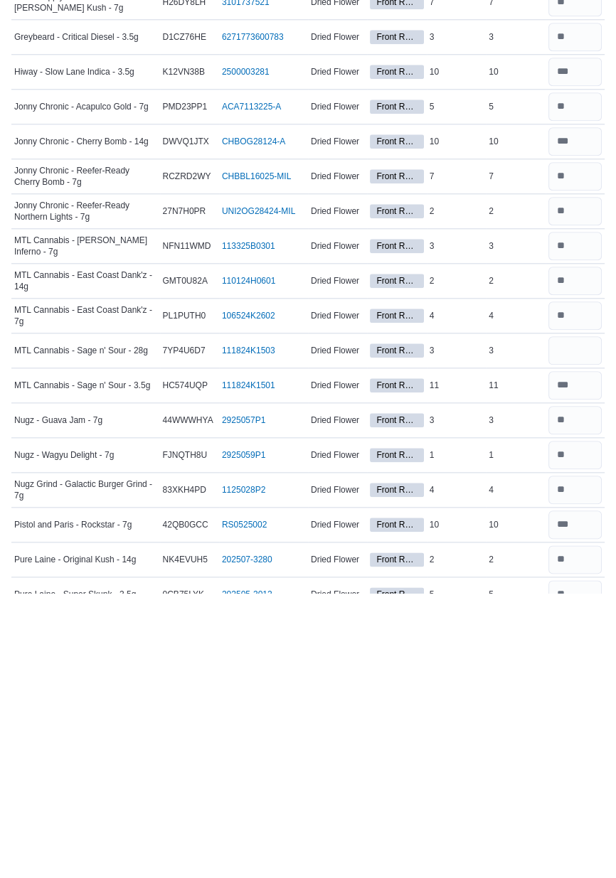
scroll to position [1144, 0]
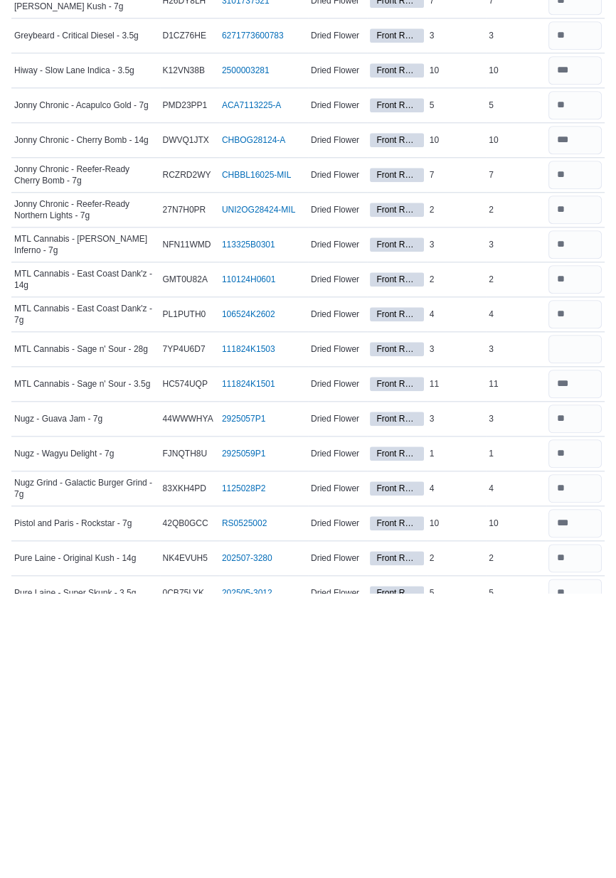
type input "*"
click at [577, 633] on input "number" at bounding box center [574, 634] width 53 height 28
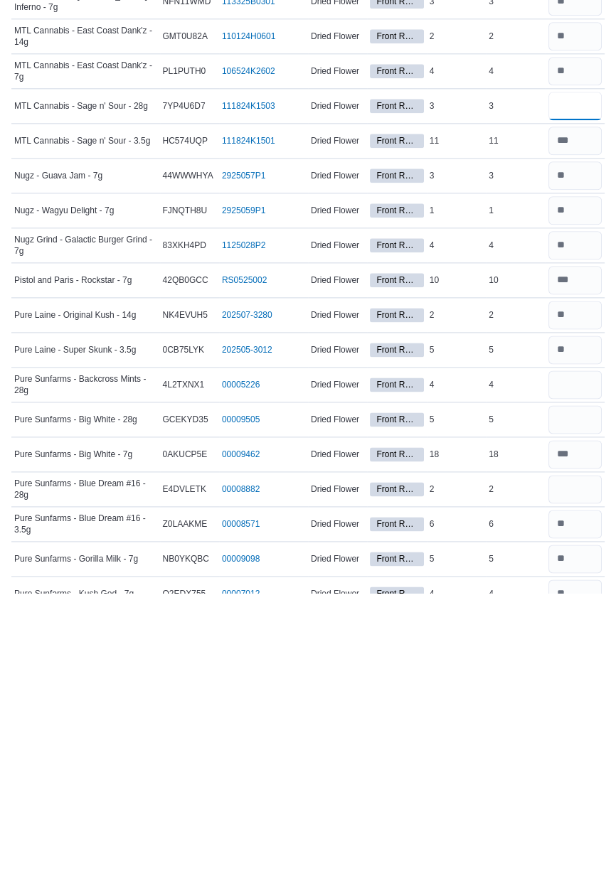
scroll to position [1403, 0]
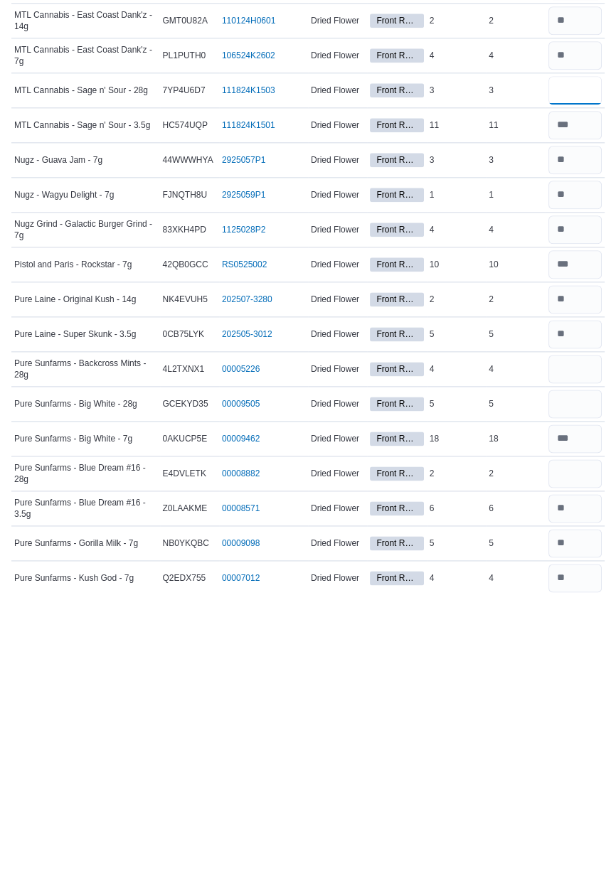
type input "*"
click at [580, 655] on input "number" at bounding box center [574, 654] width 53 height 28
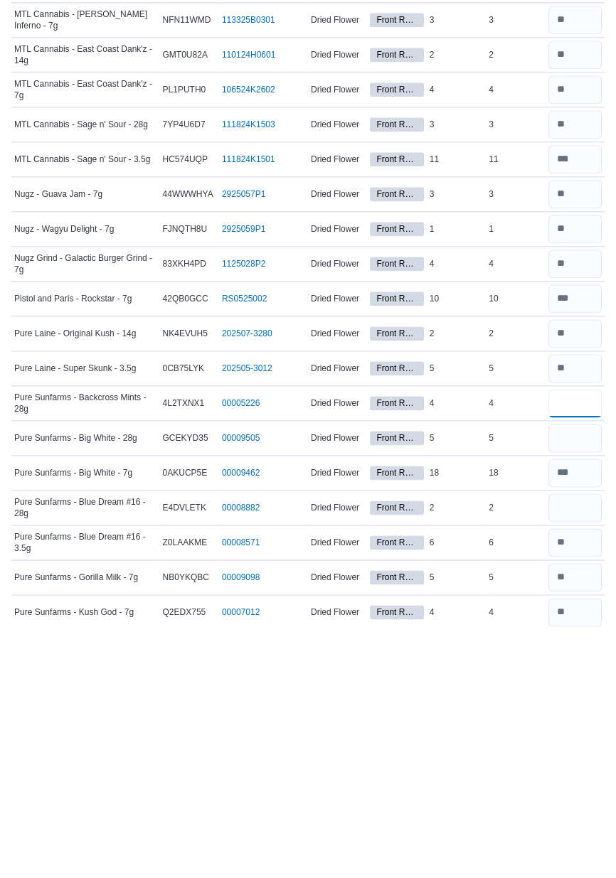
type input "*"
click at [567, 687] on input "number" at bounding box center [574, 689] width 53 height 28
type input "*"
click at [566, 755] on input "number" at bounding box center [574, 758] width 53 height 28
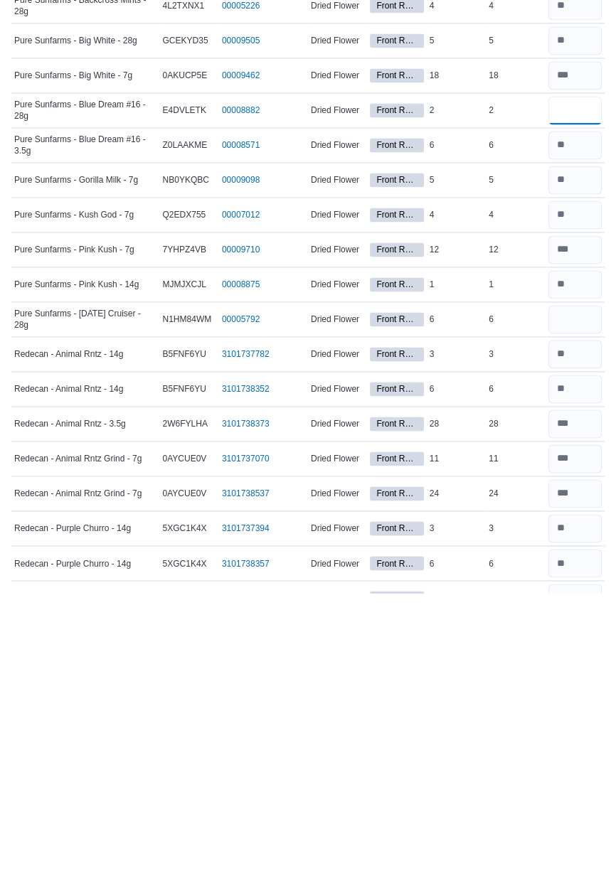
scroll to position [1767, 0]
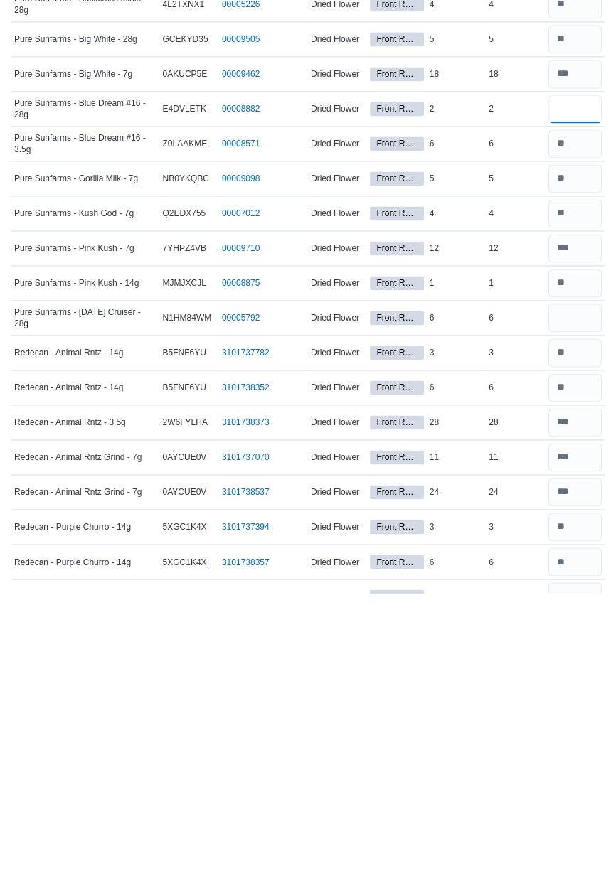
type input "*"
click at [578, 606] on input "number" at bounding box center [574, 603] width 53 height 28
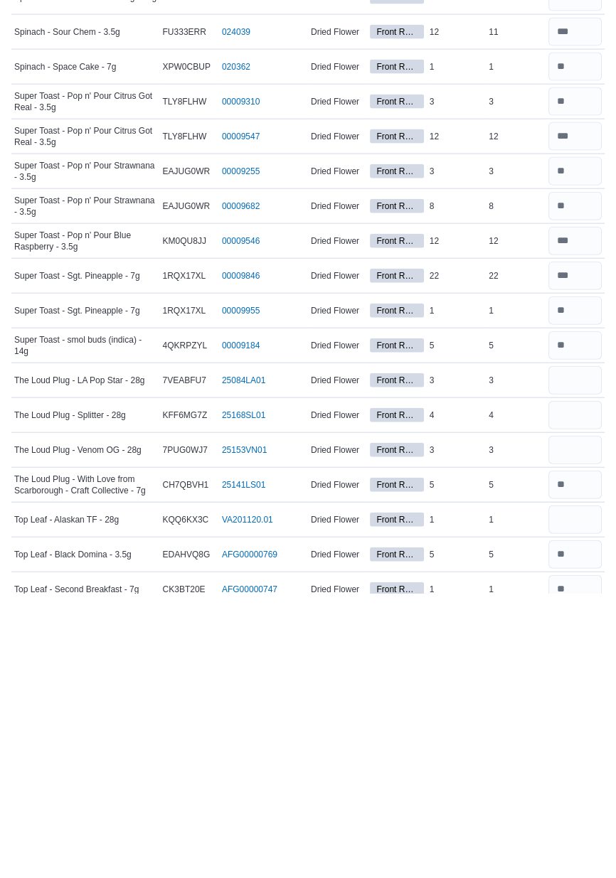
scroll to position [2826, 0]
type input "*"
click at [577, 653] on input "number" at bounding box center [574, 664] width 53 height 28
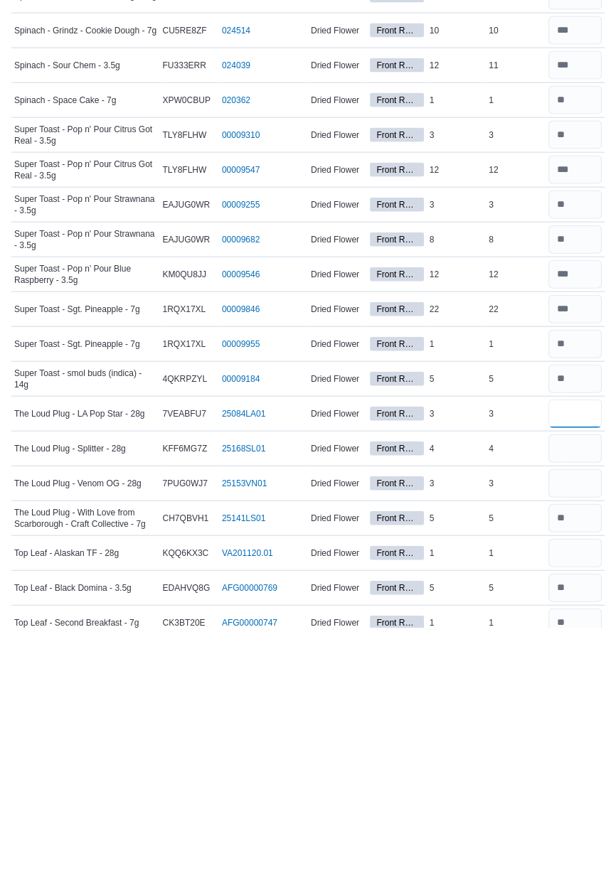
type input "*"
click at [572, 691] on input "number" at bounding box center [574, 699] width 53 height 28
click at [577, 732] on input "number" at bounding box center [574, 734] width 53 height 28
type input "*"
click at [578, 689] on input "number" at bounding box center [574, 699] width 53 height 28
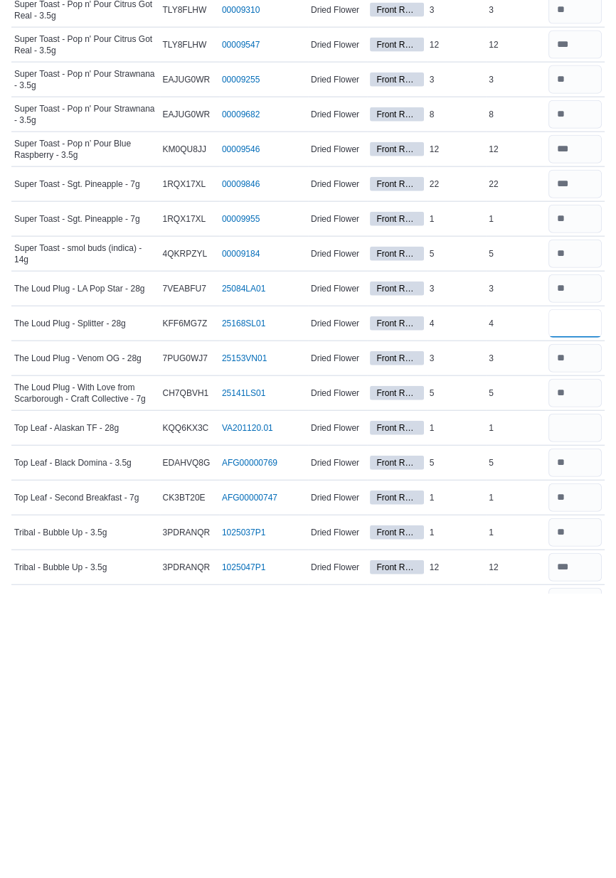
scroll to position [2931, 0]
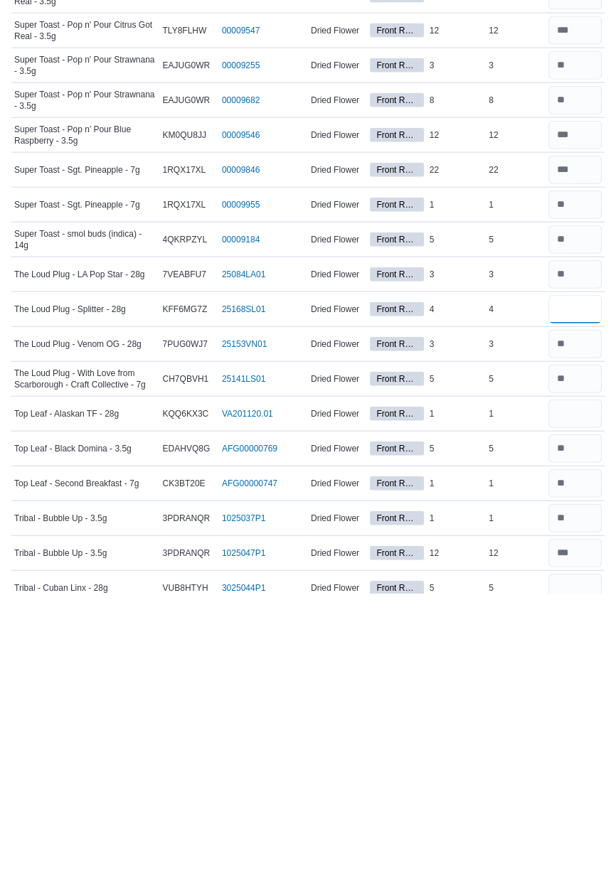
type input "*"
click at [576, 695] on input "number" at bounding box center [574, 699] width 53 height 28
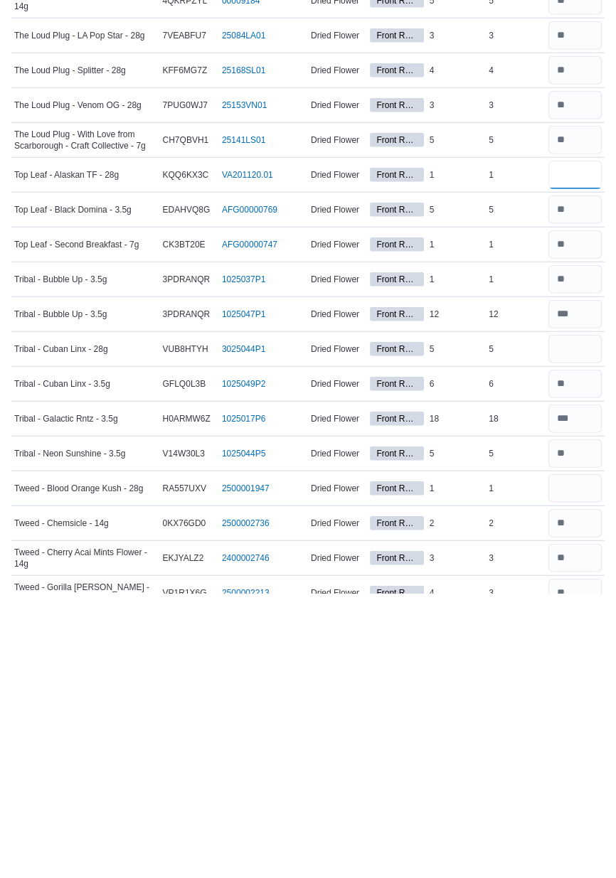
scroll to position [3176, 0]
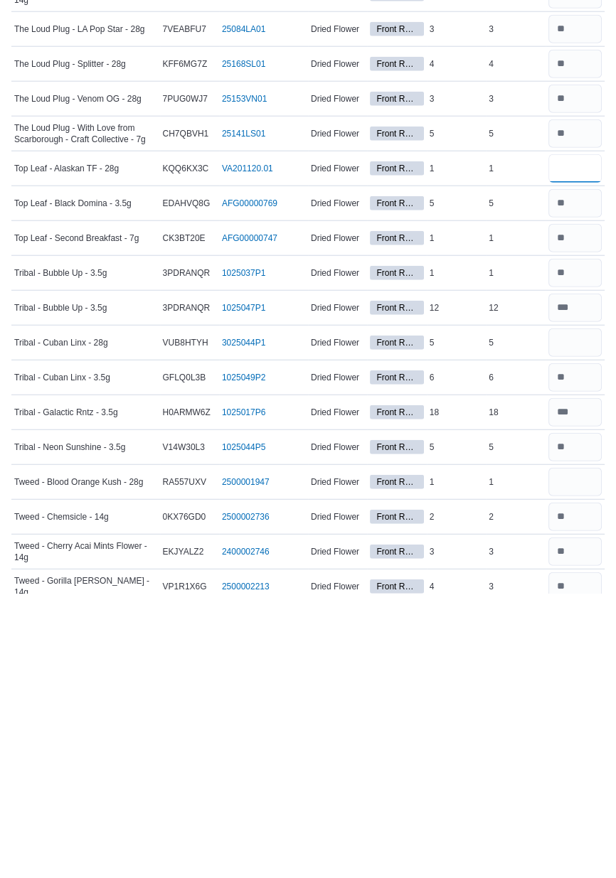
type input "*"
click at [577, 625] on input "number" at bounding box center [574, 627] width 53 height 28
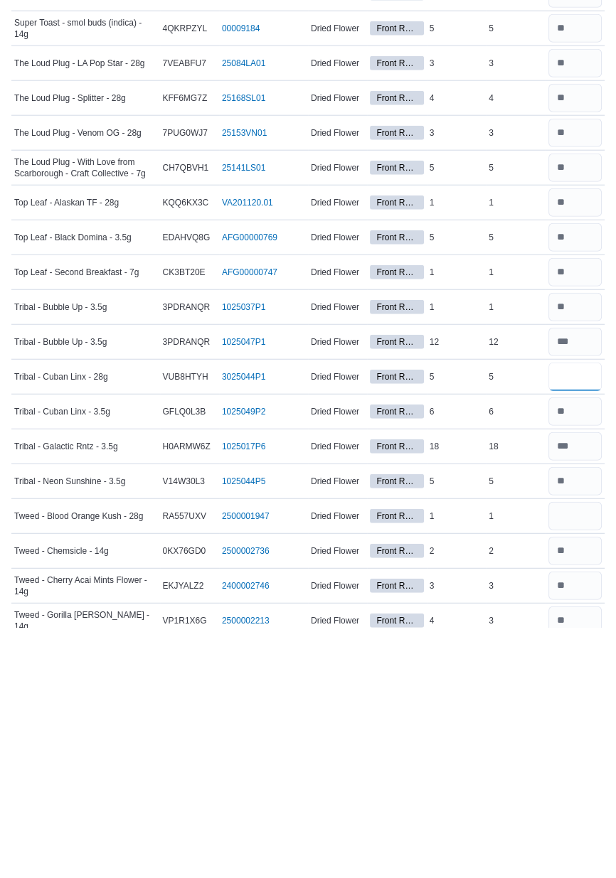
type input "*"
click at [562, 756] on input "number" at bounding box center [574, 767] width 53 height 28
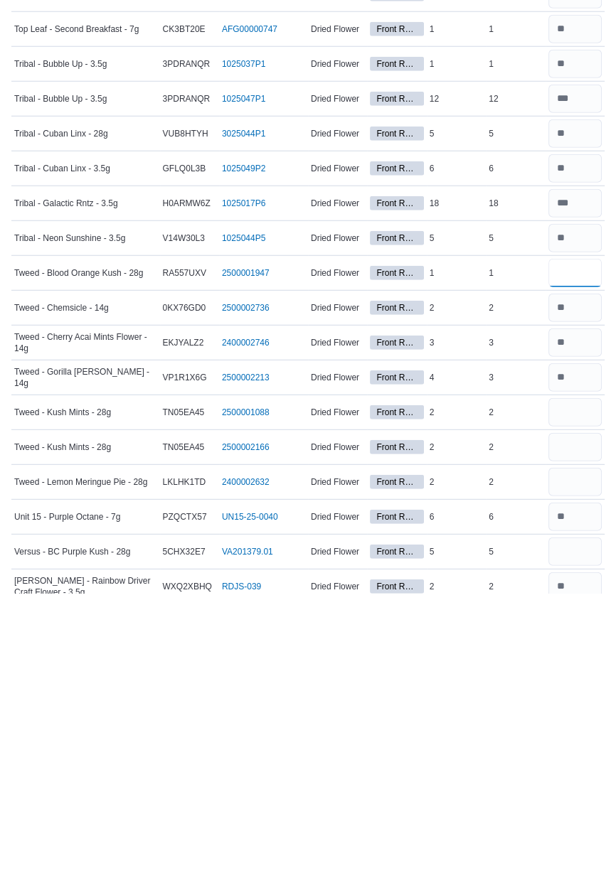
scroll to position [3400, 0]
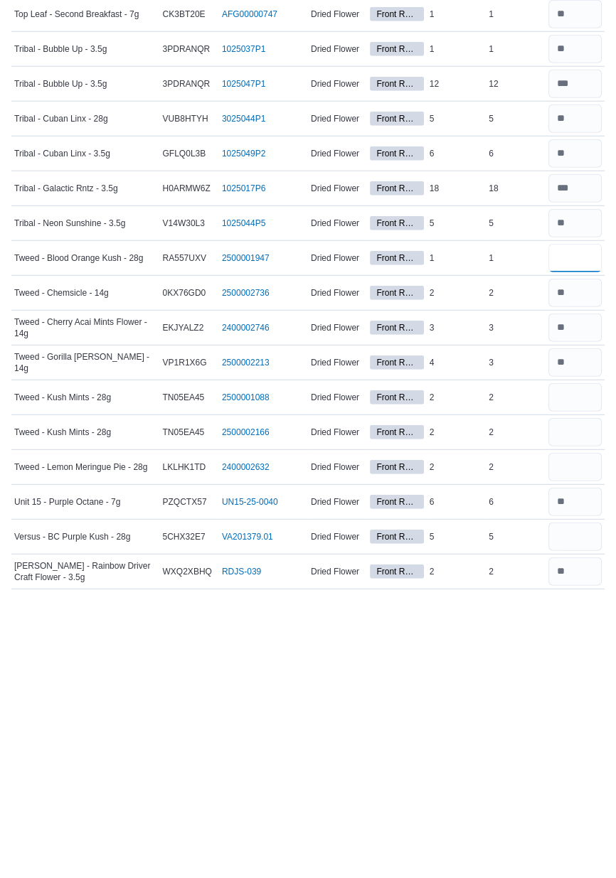
type input "*"
click at [572, 677] on input "number" at bounding box center [574, 682] width 53 height 28
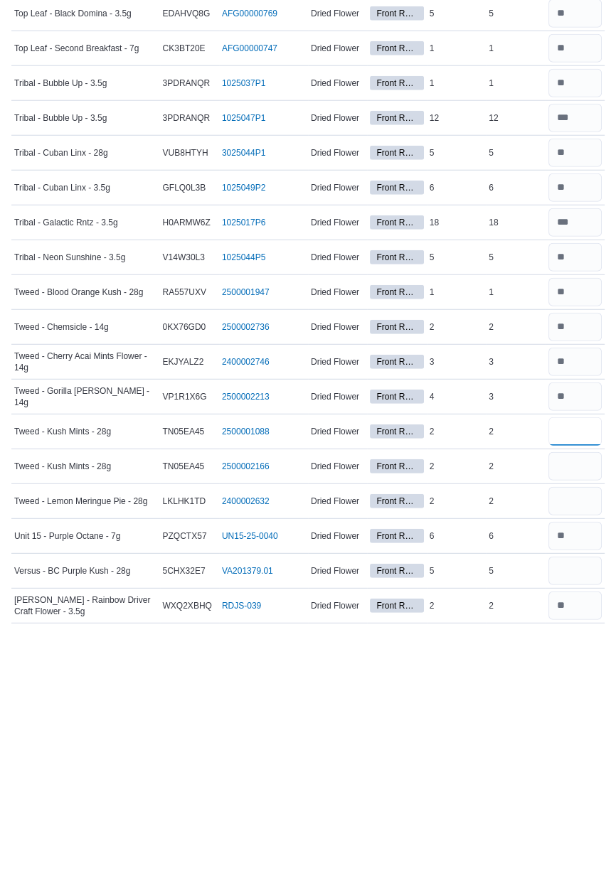
type input "*"
click at [563, 713] on input "number" at bounding box center [574, 717] width 53 height 28
type input "*"
click at [558, 744] on input "number" at bounding box center [574, 752] width 53 height 28
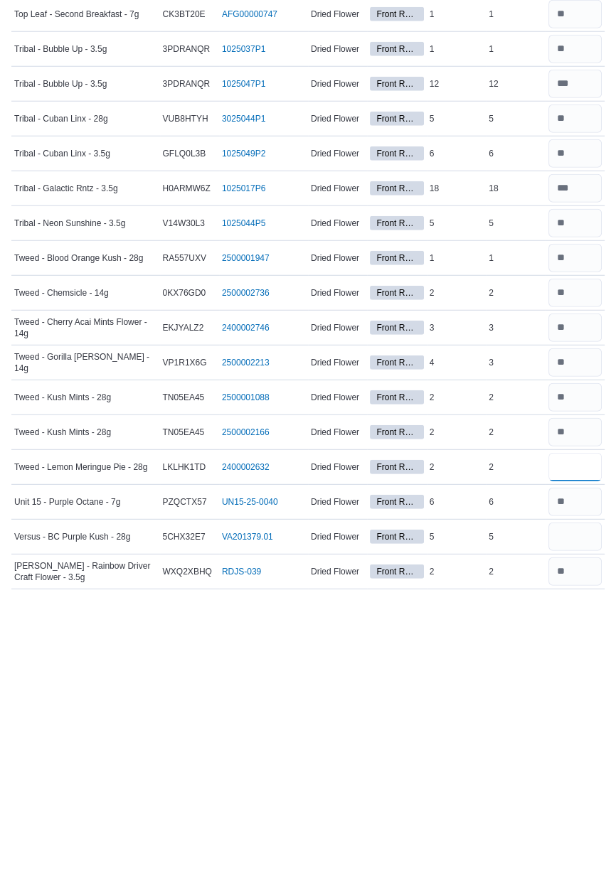
type input "*"
click at [572, 818] on input "number" at bounding box center [574, 822] width 53 height 28
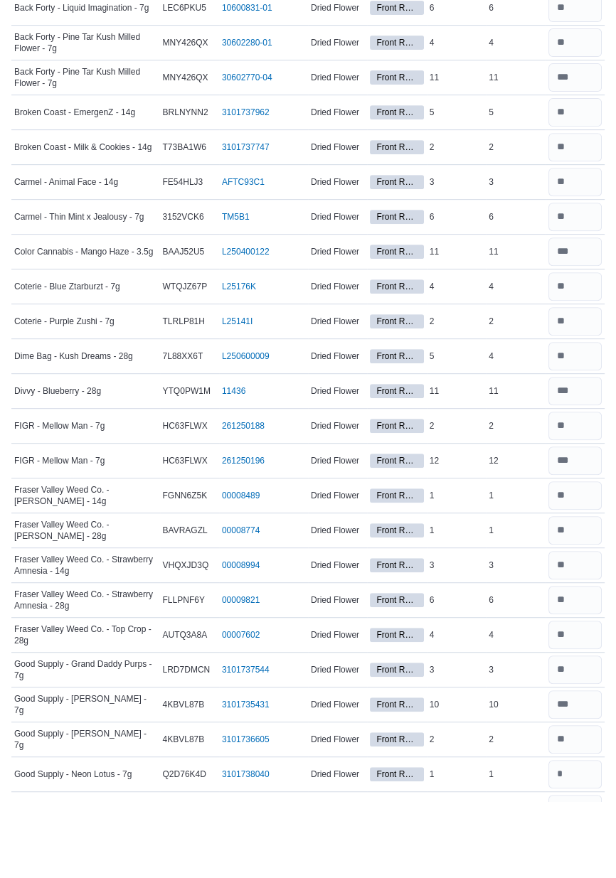
scroll to position [475, 0]
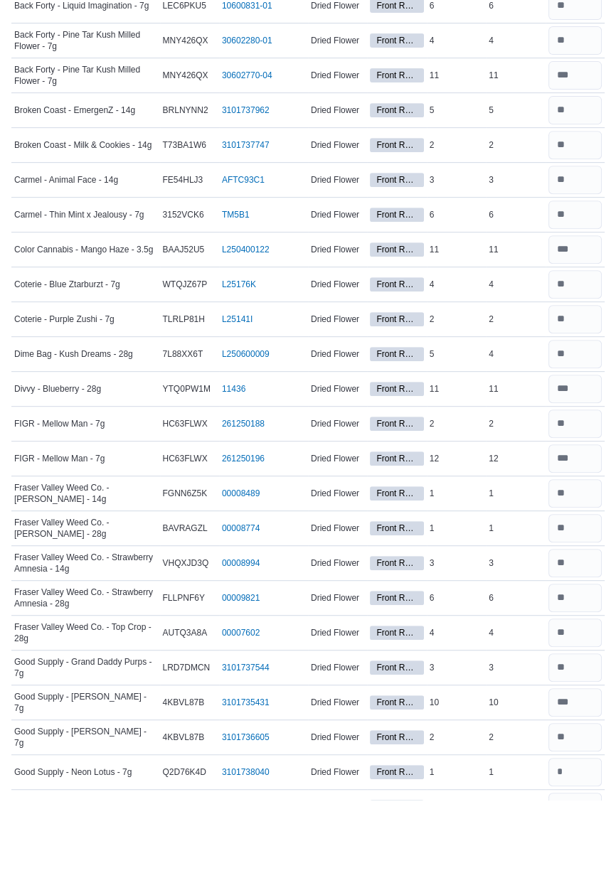
type input "*"
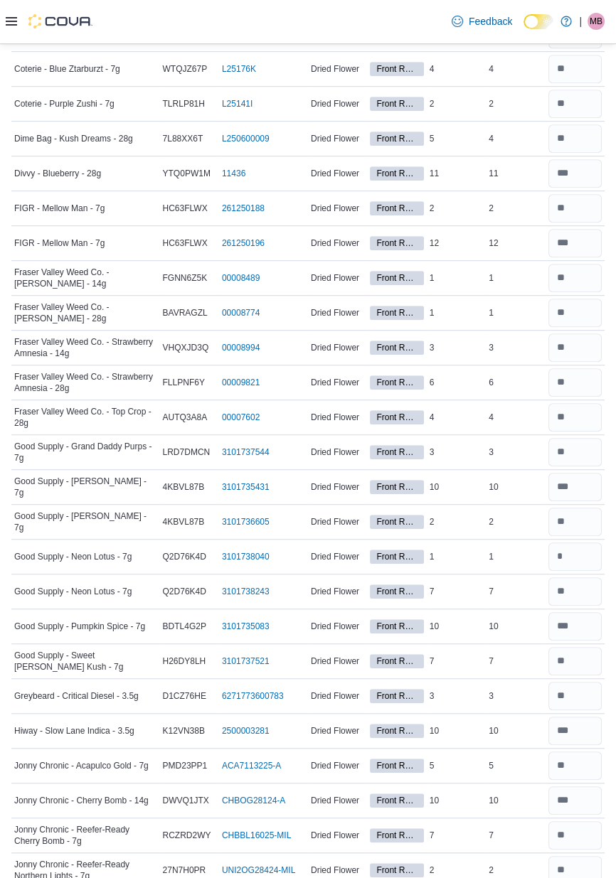
scroll to position [773, 0]
